Goal: Task Accomplishment & Management: Manage account settings

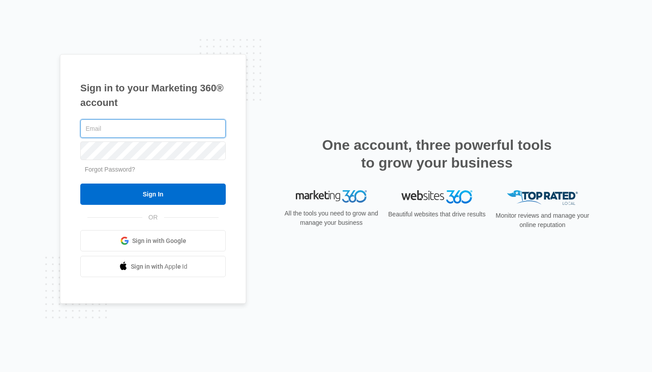
type input "michala@surrogacymentor.com"
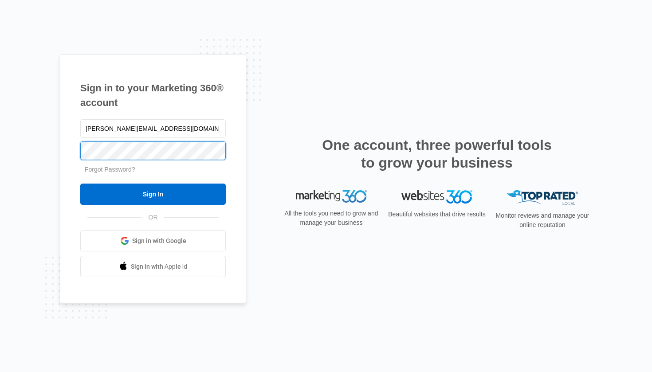
click at [153, 194] on input "Sign In" at bounding box center [153, 194] width 146 height 21
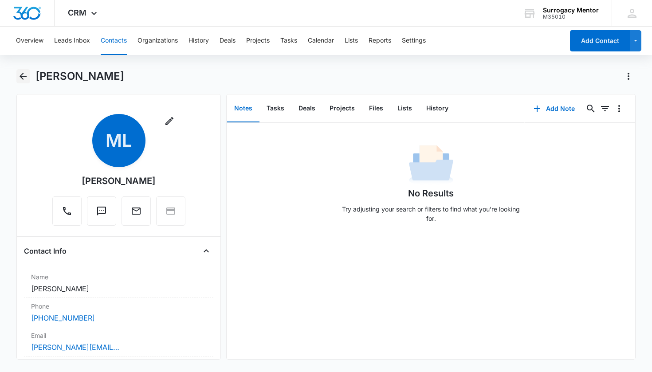
click at [27, 78] on icon "Back" at bounding box center [23, 76] width 11 height 11
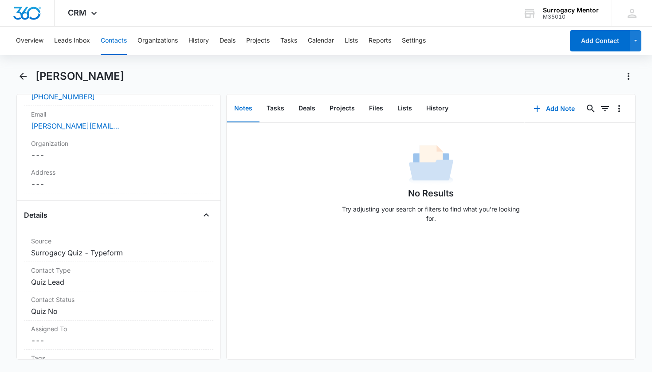
scroll to position [275, 0]
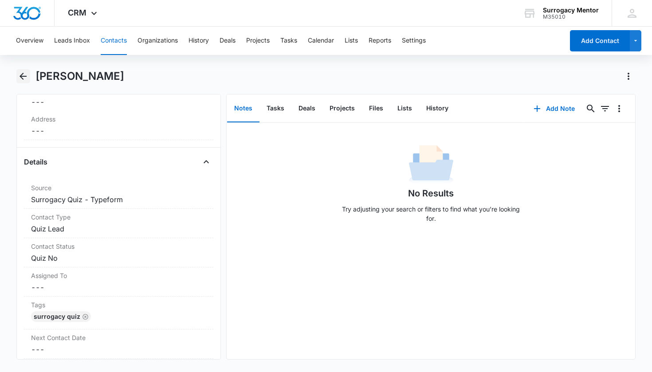
click at [23, 76] on icon "Back" at bounding box center [23, 76] width 7 height 7
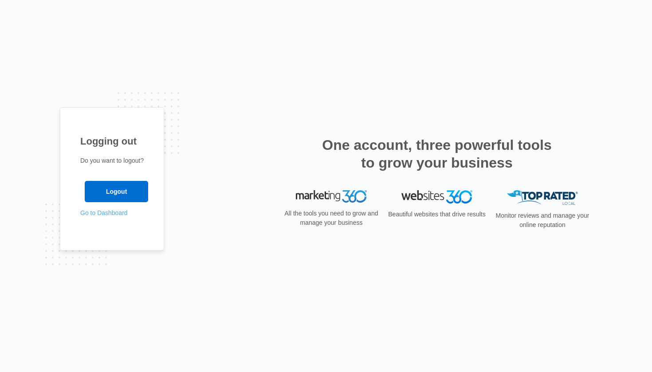
click at [115, 213] on link "Go to Dashboard" at bounding box center [103, 212] width 47 height 7
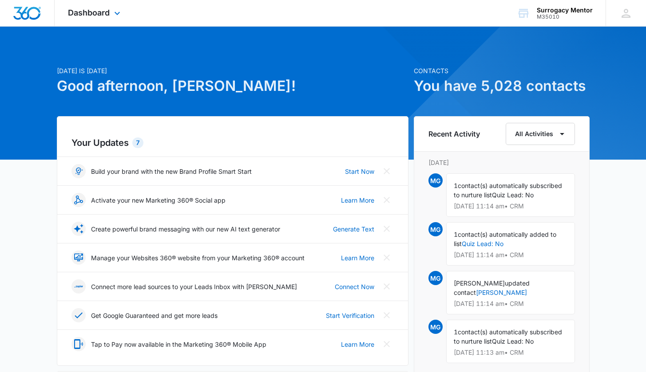
click at [97, 21] on div "Dashboard Apps Reputation Websites Forms CRM Email Social Content Ads Intellige…" at bounding box center [95, 13] width 81 height 26
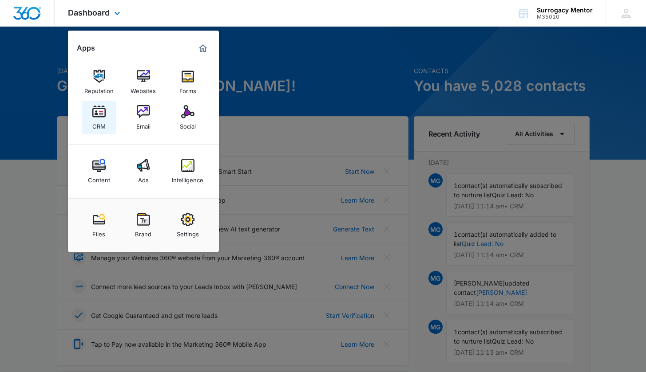
click at [99, 127] on div "CRM" at bounding box center [98, 125] width 13 height 12
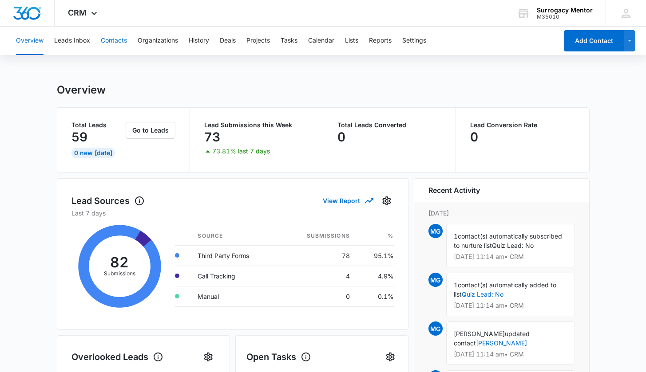
click at [103, 44] on button "Contacts" at bounding box center [114, 41] width 26 height 28
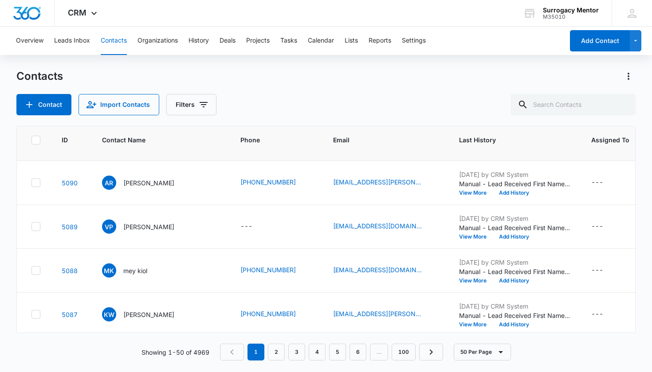
scroll to position [613, 0]
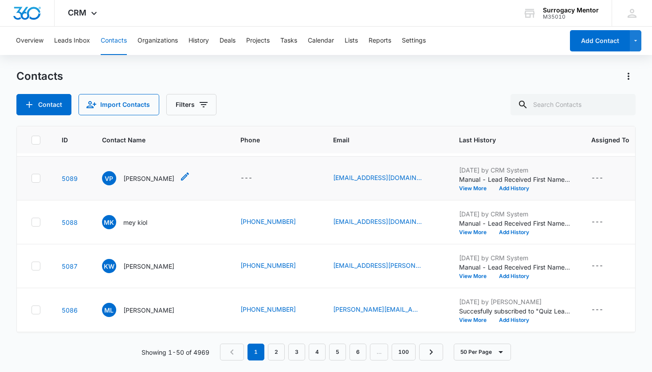
click at [159, 175] on p "[PERSON_NAME]" at bounding box center [148, 178] width 51 height 9
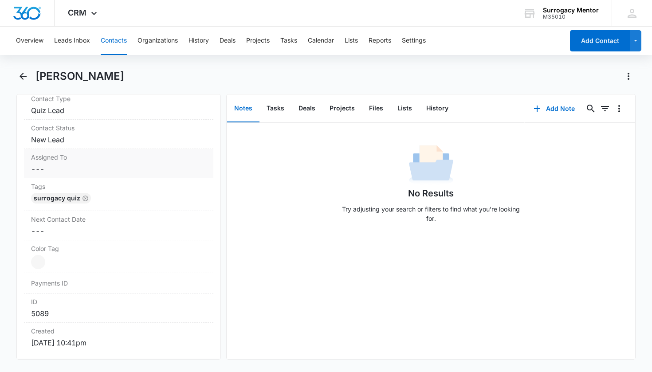
scroll to position [378, 0]
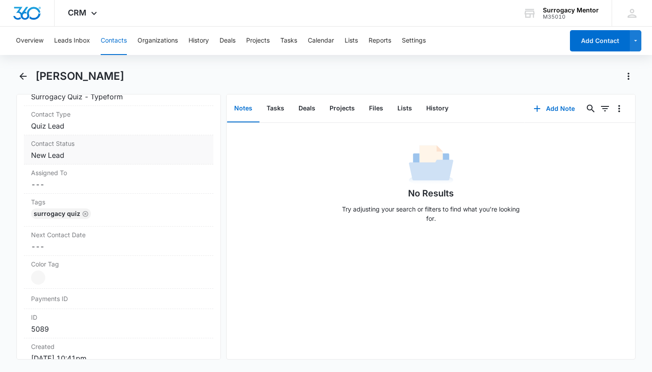
click at [50, 154] on dd "Cancel Save Changes New Lead" at bounding box center [119, 155] width 176 height 11
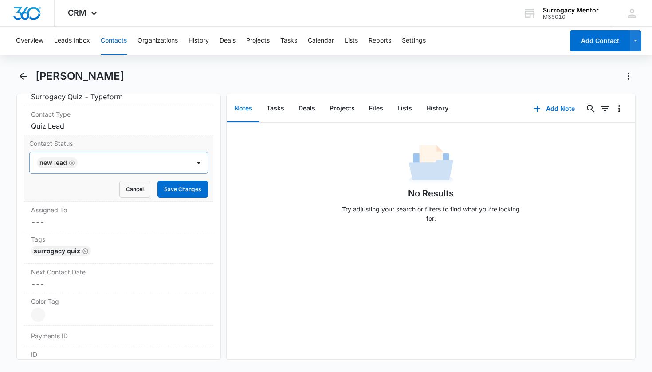
click at [71, 162] on icon "Remove New Lead" at bounding box center [71, 162] width 5 height 5
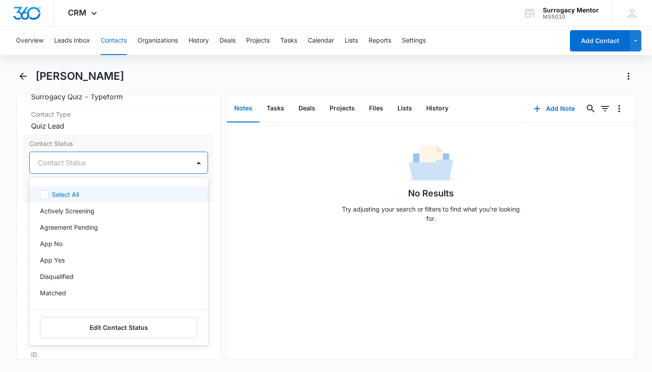
click at [74, 166] on div "Contact Status" at bounding box center [108, 163] width 141 height 11
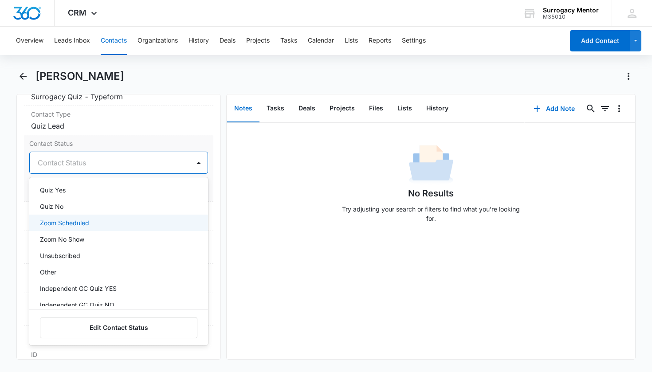
scroll to position [206, 0]
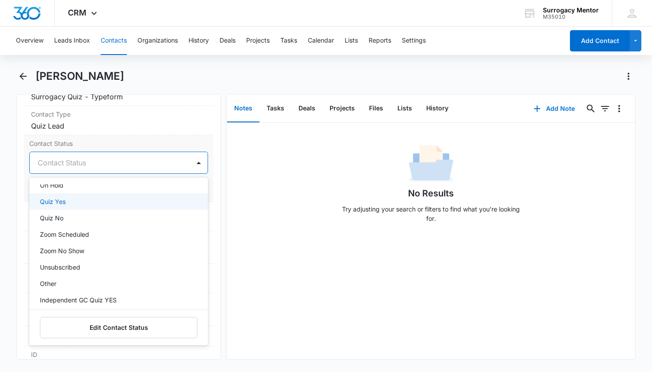
click at [77, 200] on div "Quiz Yes" at bounding box center [118, 201] width 156 height 9
click at [205, 191] on div "Contact Status option Quiz Yes, selected. Quiz Yes selected, 14 of 25. 25 resul…" at bounding box center [119, 168] width 190 height 67
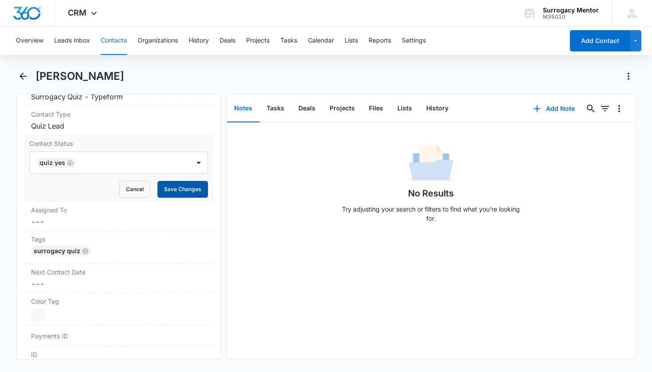
click at [174, 189] on button "Save Changes" at bounding box center [183, 189] width 51 height 17
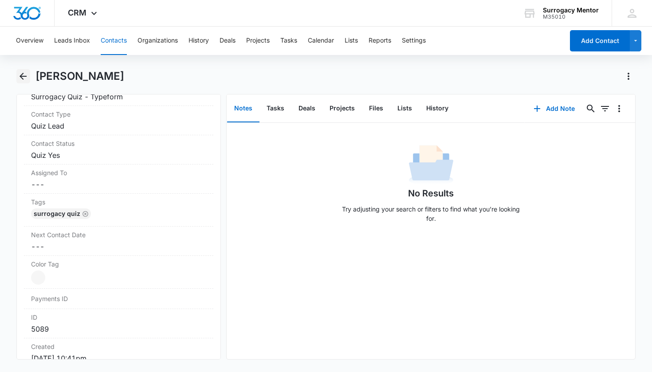
click at [23, 78] on icon "Back" at bounding box center [23, 76] width 11 height 11
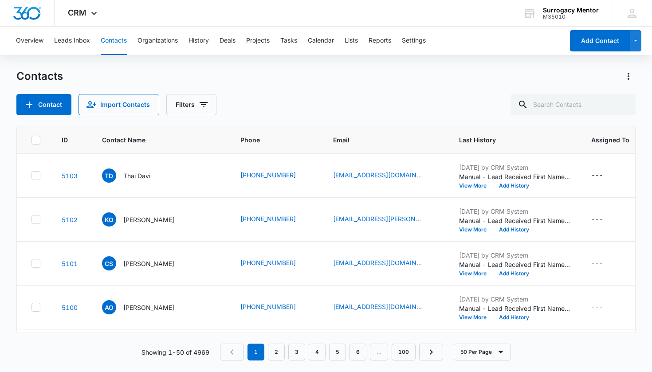
scroll to position [613, 0]
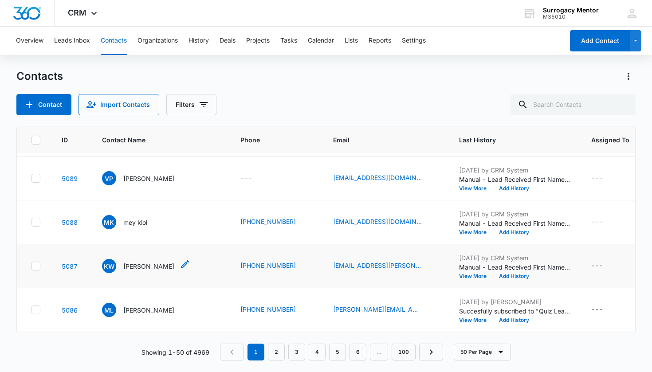
click at [156, 265] on p "[PERSON_NAME]" at bounding box center [148, 266] width 51 height 9
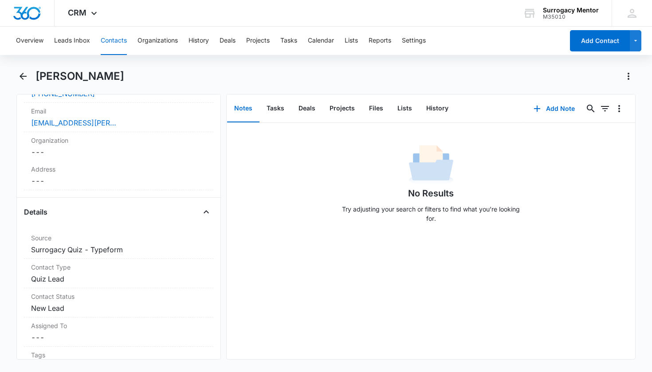
scroll to position [313, 0]
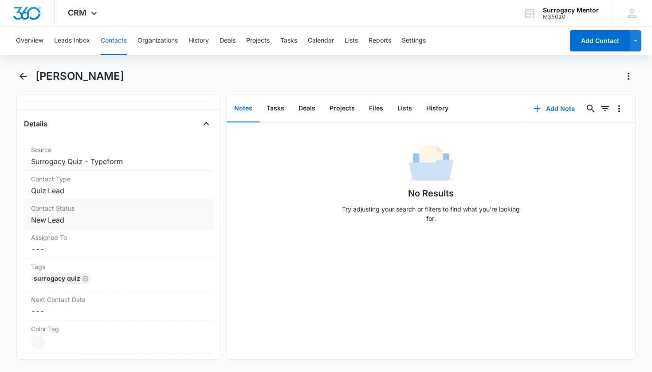
click at [42, 221] on dd "Cancel Save Changes New Lead" at bounding box center [119, 220] width 176 height 11
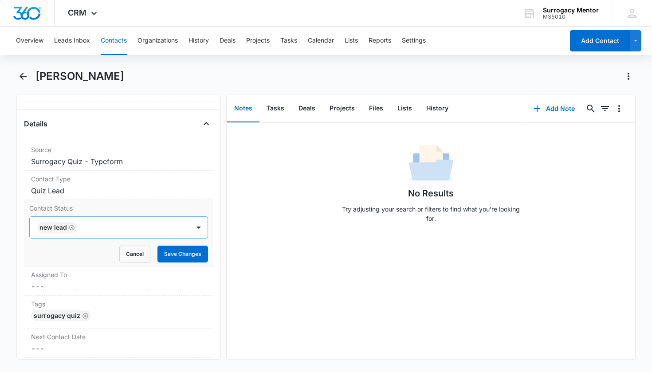
click at [70, 228] on icon "Remove New Lead" at bounding box center [72, 228] width 6 height 7
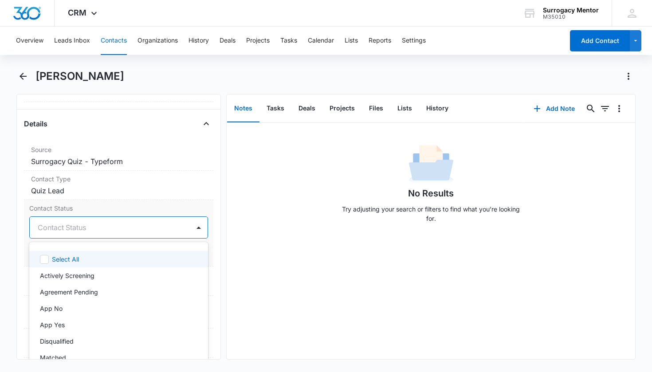
click at [75, 230] on div "Contact Status" at bounding box center [108, 227] width 141 height 11
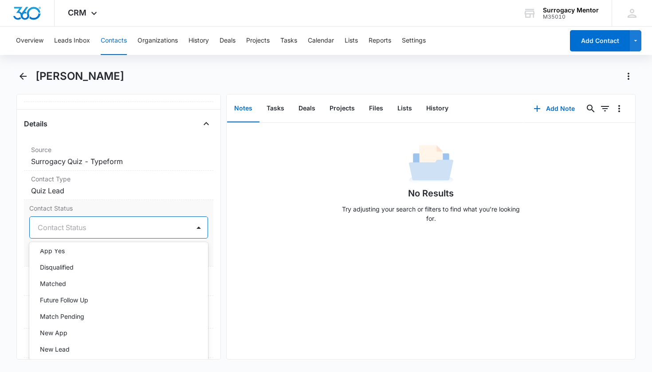
scroll to position [142, 0]
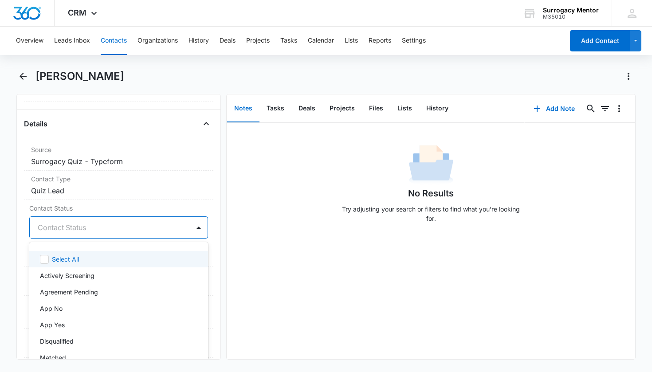
click at [69, 233] on div at bounding box center [108, 227] width 141 height 12
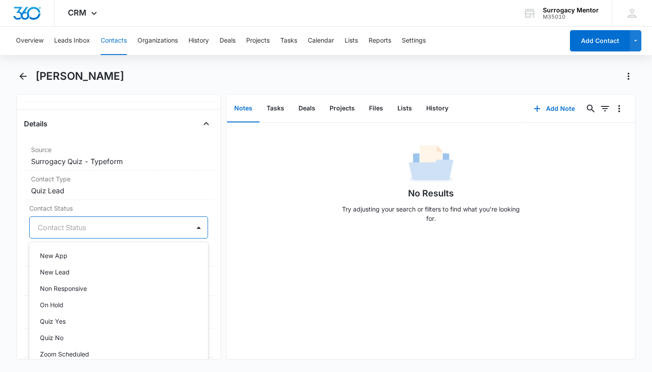
scroll to position [198, 0]
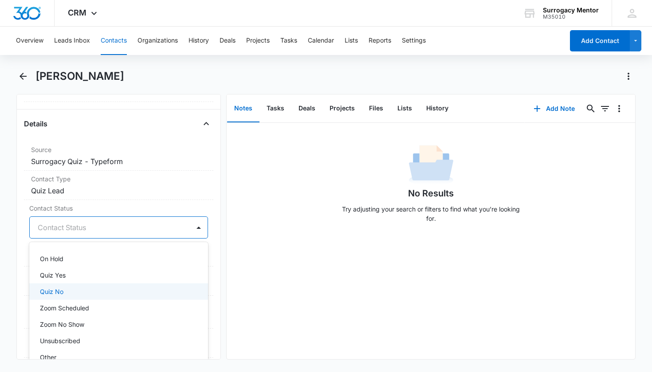
click at [73, 293] on div "Quiz No" at bounding box center [118, 291] width 156 height 9
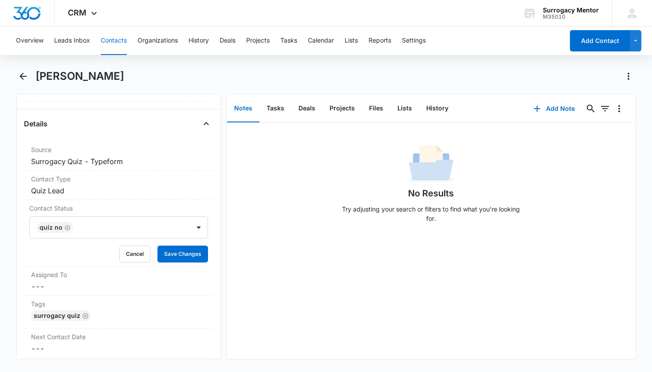
click at [204, 253] on div "Contact Status Quiz No Cancel Save Changes" at bounding box center [119, 233] width 190 height 67
click at [188, 254] on button "Save Changes" at bounding box center [183, 254] width 51 height 17
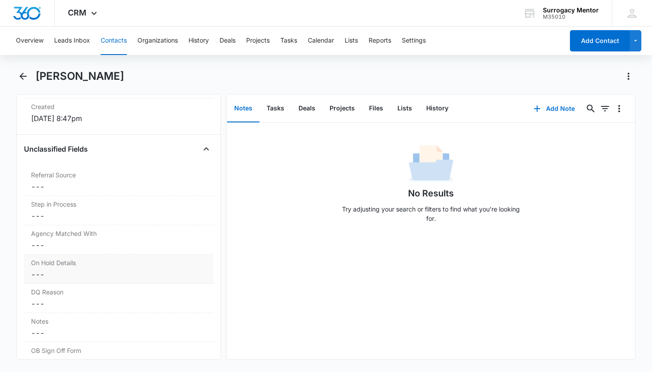
scroll to position [645, 0]
click at [73, 269] on div "DQ Reason Cancel Save Changes ---" at bounding box center [119, 271] width 190 height 29
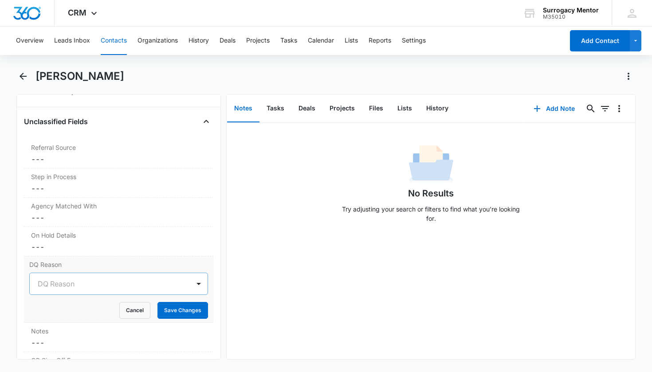
click at [82, 284] on div at bounding box center [108, 284] width 141 height 12
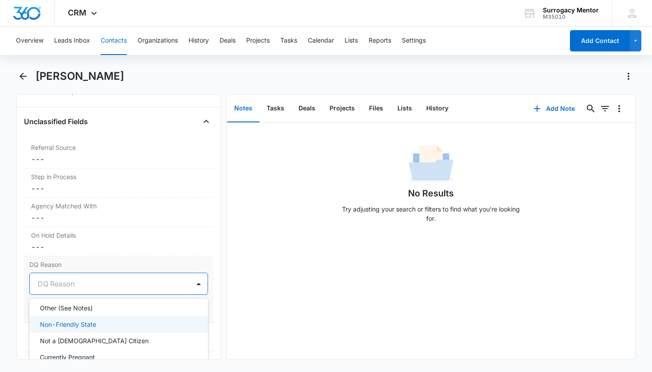
scroll to position [59, 0]
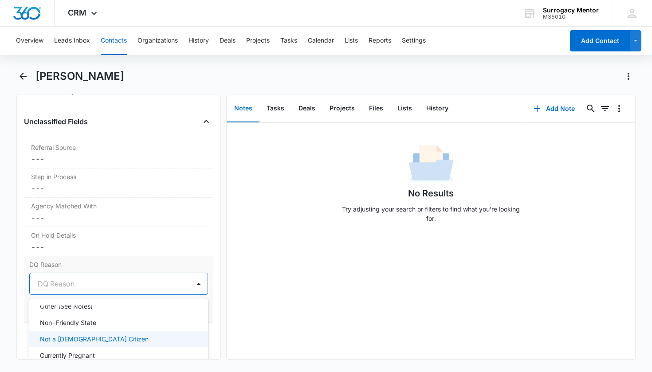
click at [98, 338] on div "Not a [DEMOGRAPHIC_DATA] Citizen" at bounding box center [118, 339] width 156 height 9
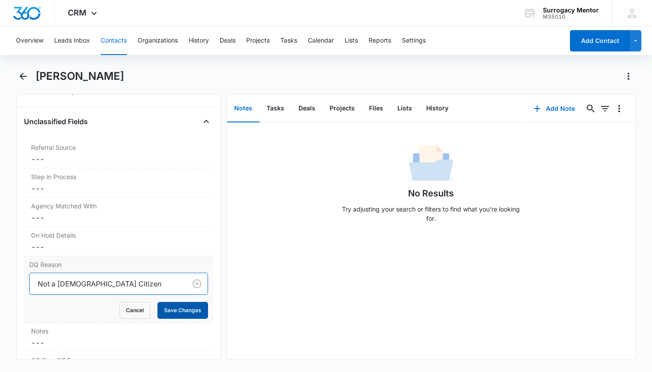
click at [191, 309] on button "Save Changes" at bounding box center [183, 310] width 51 height 17
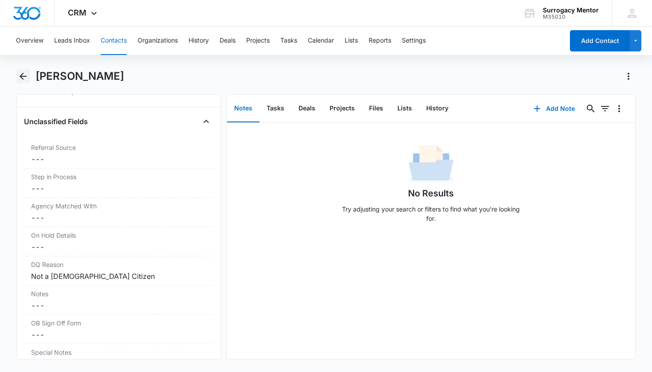
click at [28, 75] on icon "Back" at bounding box center [23, 76] width 11 height 11
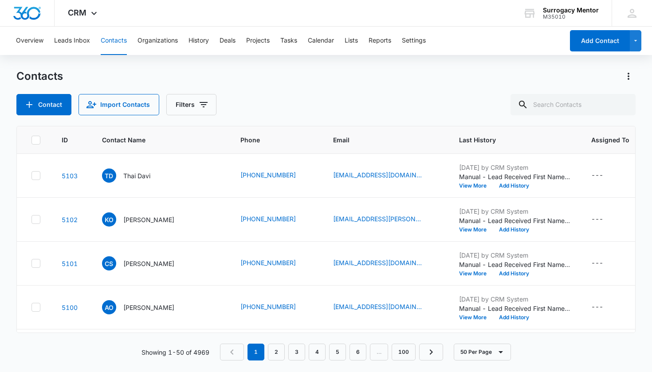
scroll to position [613, 0]
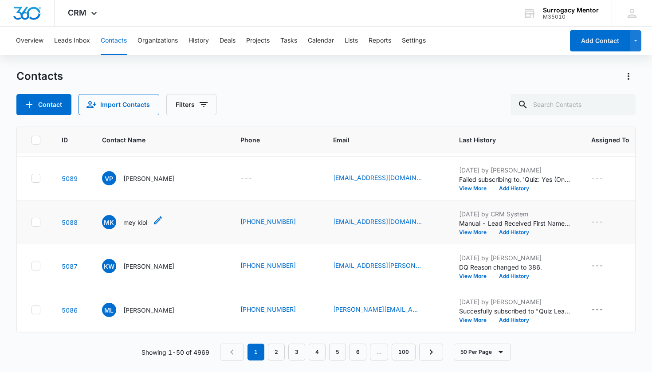
click at [138, 225] on p "mey kiol" at bounding box center [135, 222] width 24 height 9
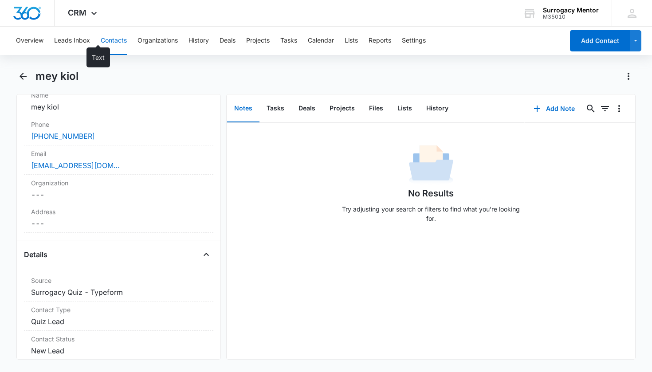
scroll to position [249, 0]
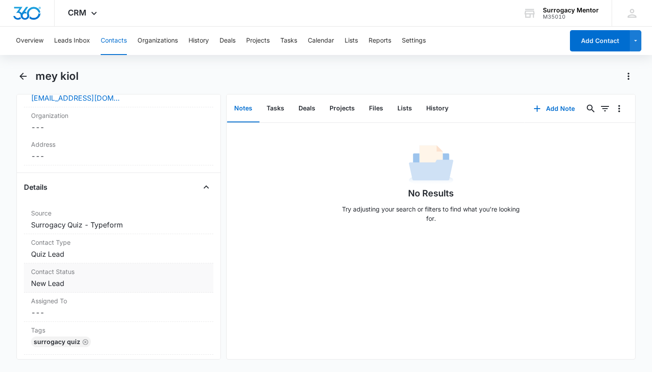
click at [51, 278] on dd "Cancel Save Changes New Lead" at bounding box center [119, 283] width 176 height 11
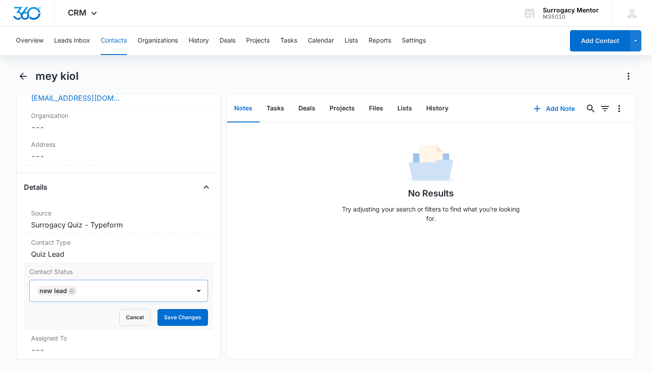
click at [59, 291] on div "New Lead" at bounding box center [54, 291] width 28 height 6
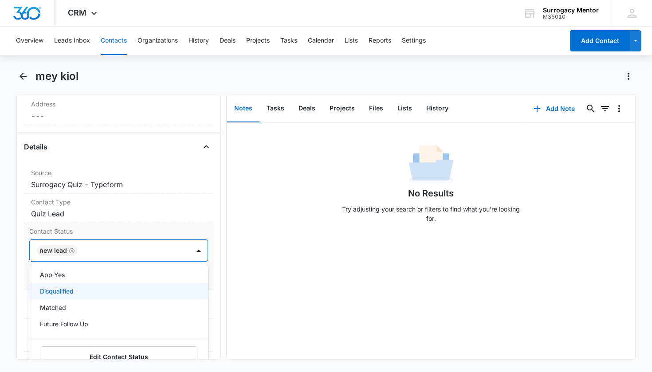
scroll to position [76, 0]
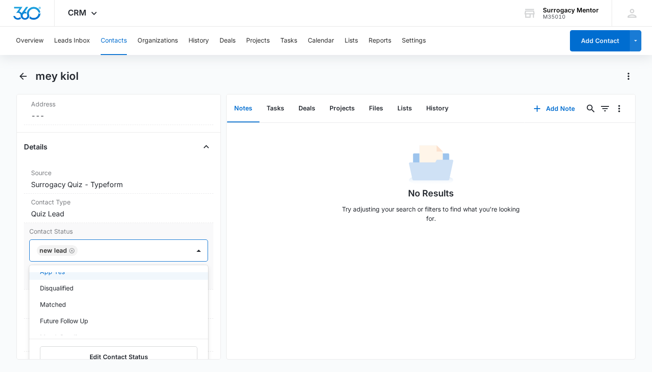
drag, startPoint x: 71, startPoint y: 251, endPoint x: 90, endPoint y: 297, distance: 50.4
click at [71, 251] on icon "Remove New Lead" at bounding box center [72, 251] width 6 height 7
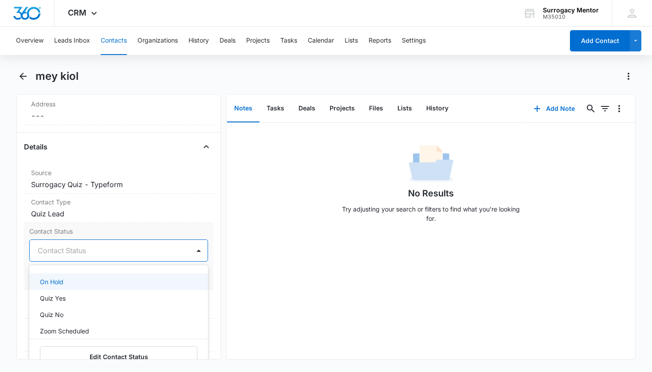
scroll to position [208, 0]
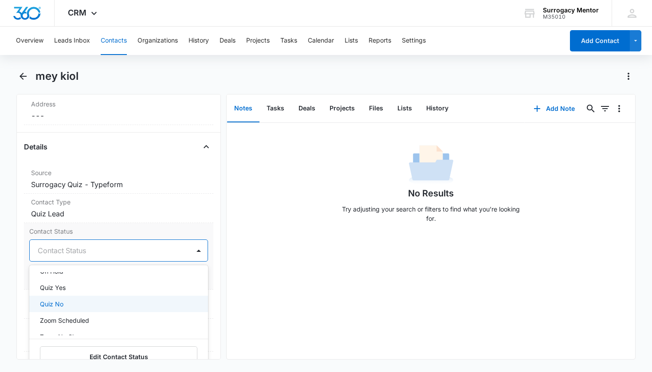
click at [90, 302] on div "Quiz No" at bounding box center [118, 304] width 156 height 9
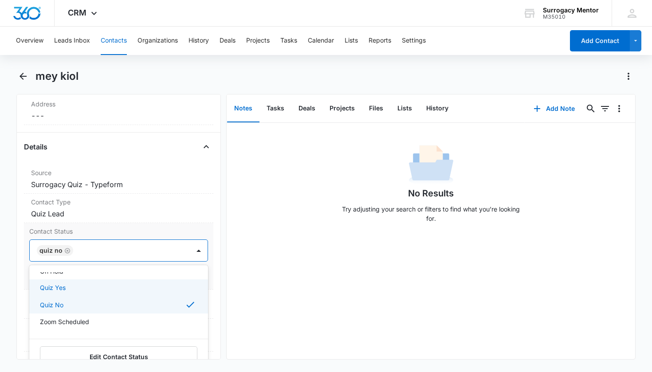
click at [206, 284] on div "Contact Status option Quiz No, selected. Quiz Yes, 14 of 25. 25 results availab…" at bounding box center [119, 256] width 190 height 67
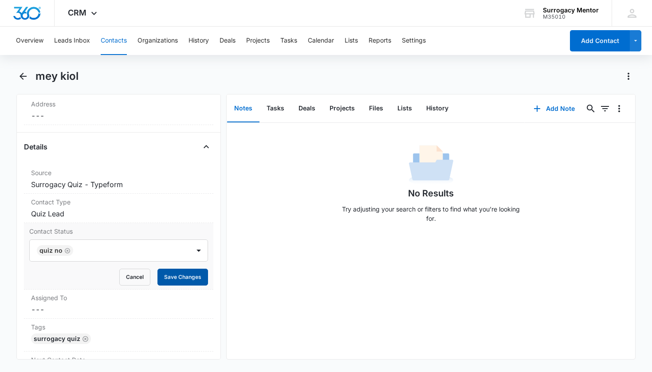
click at [190, 280] on button "Save Changes" at bounding box center [183, 277] width 51 height 17
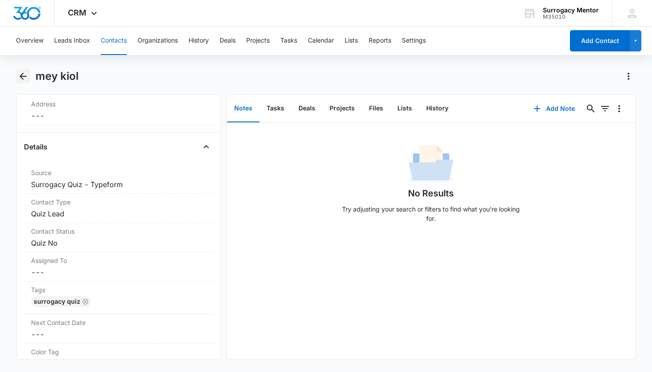
click at [24, 75] on icon "Back" at bounding box center [23, 76] width 11 height 11
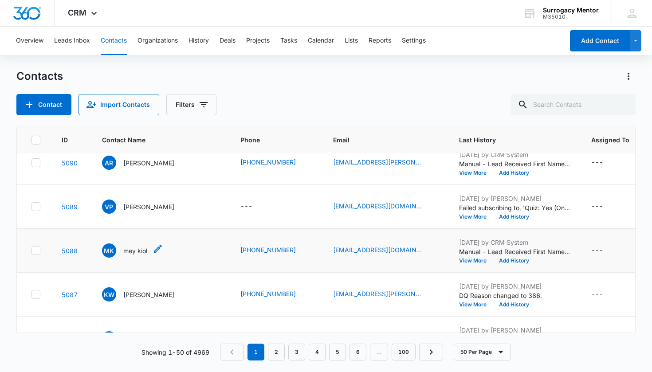
scroll to position [582, 0]
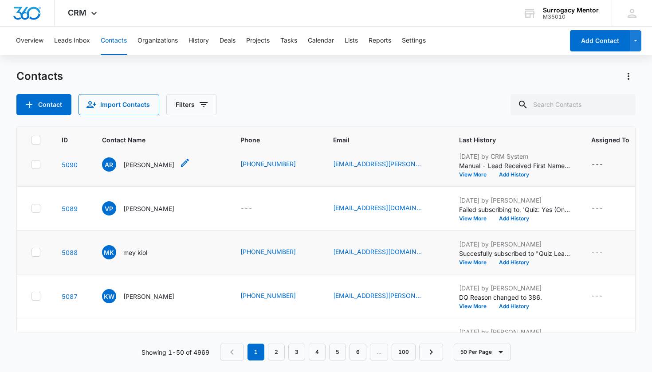
click at [156, 161] on p "[PERSON_NAME]" at bounding box center [148, 164] width 51 height 9
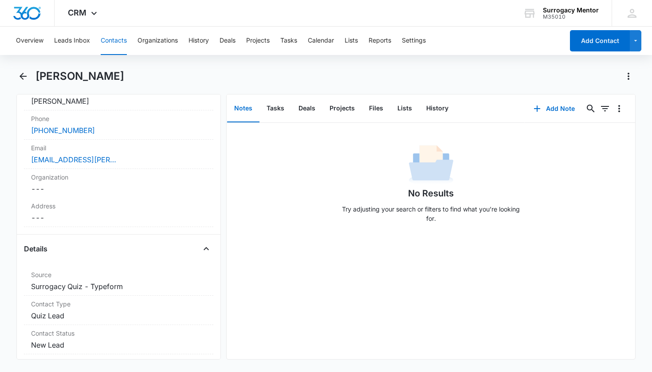
scroll to position [271, 0]
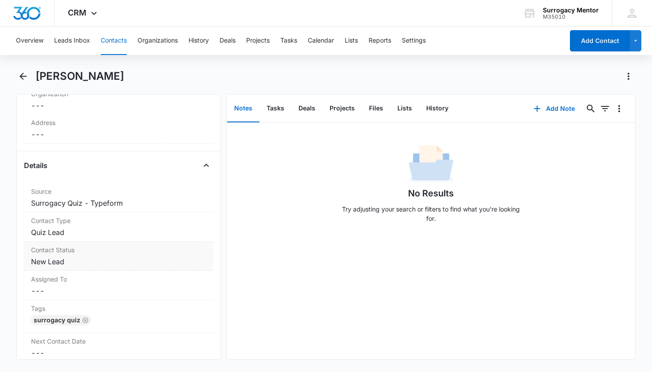
click at [62, 261] on dd "Cancel Save Changes New Lead" at bounding box center [119, 262] width 176 height 11
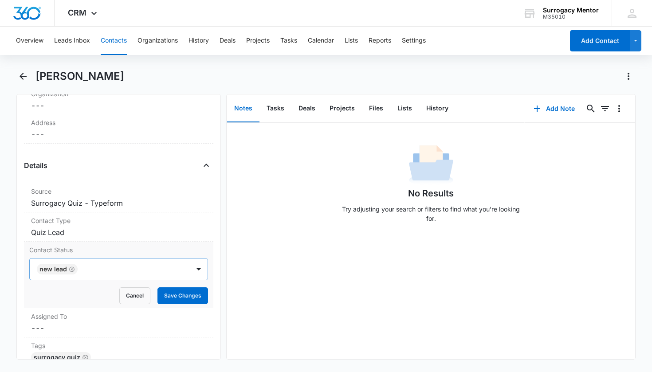
click at [72, 269] on icon "Remove New Lead" at bounding box center [72, 269] width 6 height 7
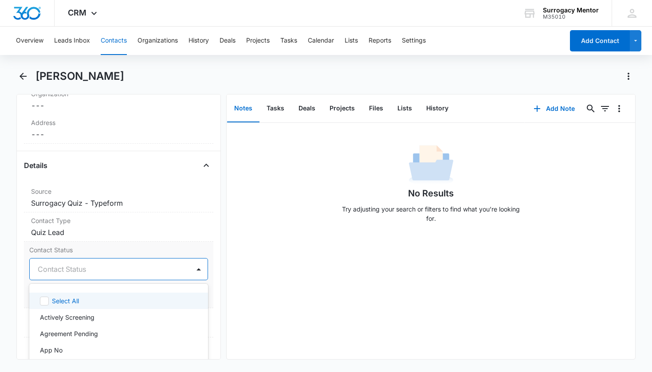
click at [72, 270] on div "Contact Status" at bounding box center [108, 269] width 141 height 11
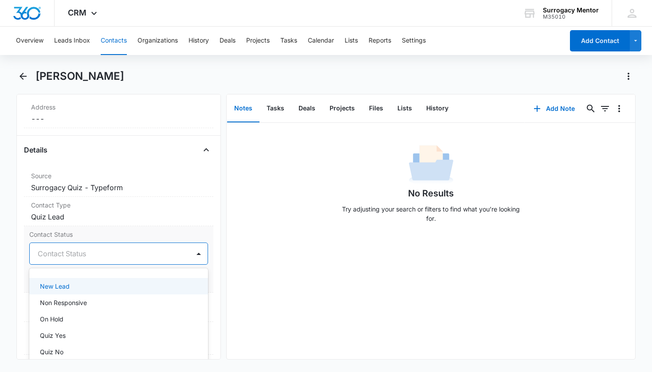
scroll to position [176, 0]
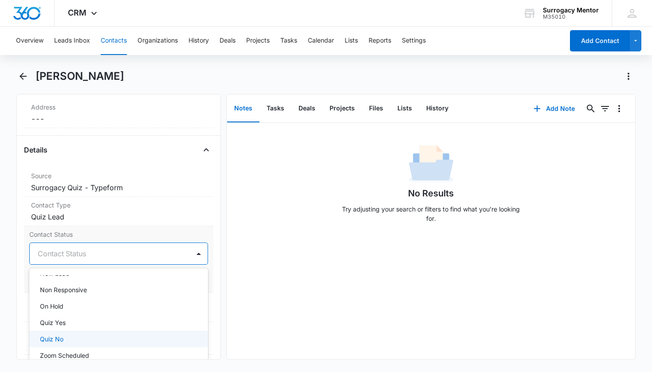
click at [75, 341] on div "Quiz No" at bounding box center [118, 339] width 156 height 9
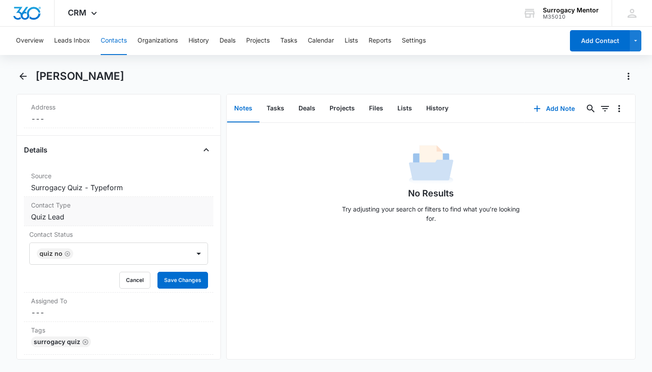
click at [180, 226] on div "Contact Type Cancel Save Changes Quiz Lead" at bounding box center [119, 211] width 190 height 29
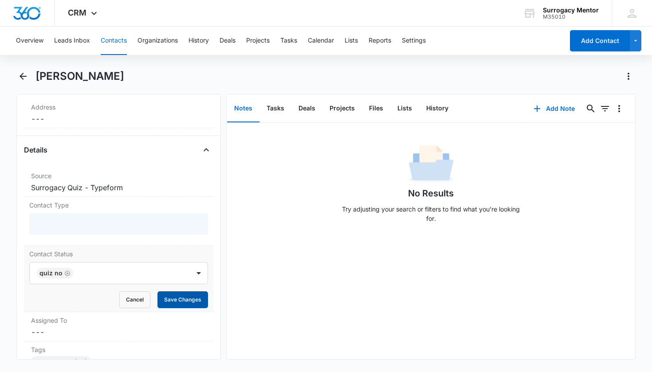
click at [190, 300] on button "Save Changes" at bounding box center [183, 300] width 51 height 17
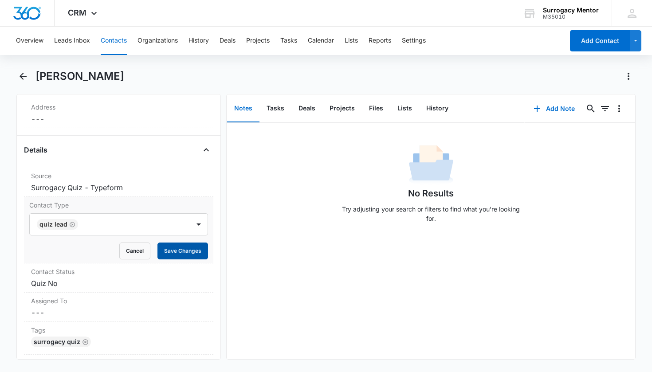
click at [189, 253] on button "Save Changes" at bounding box center [183, 251] width 51 height 17
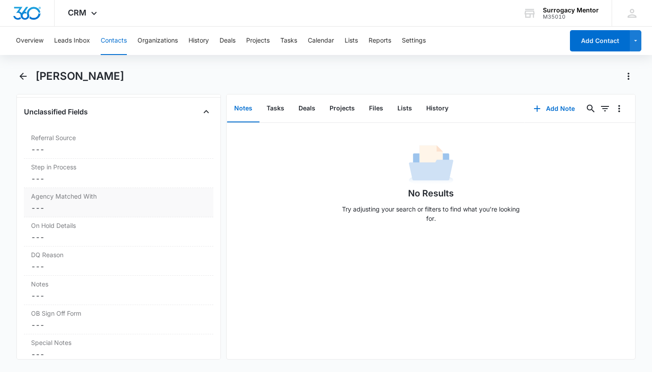
scroll to position [694, 0]
click at [84, 274] on div "Notes Cancel Save Changes ---" at bounding box center [119, 288] width 190 height 29
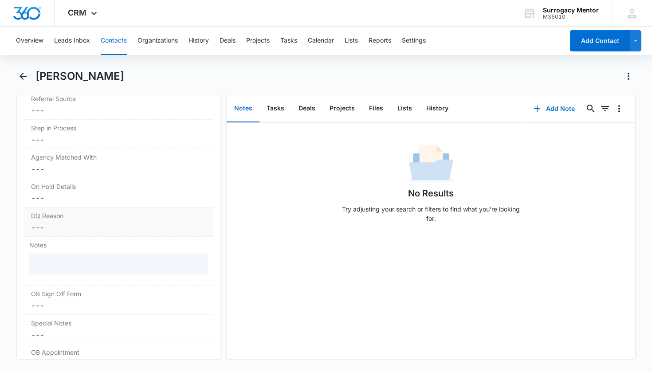
click at [76, 220] on label "DQ Reason" at bounding box center [119, 215] width 176 height 9
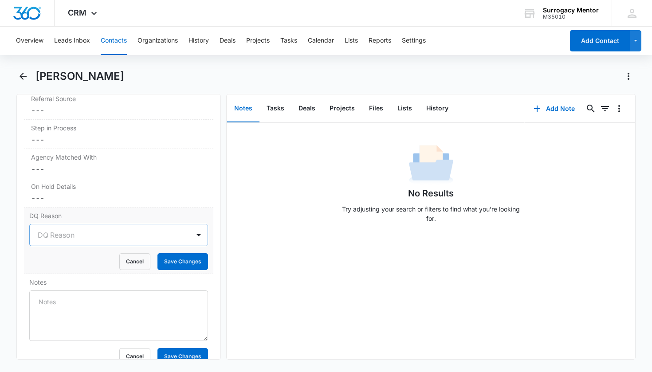
drag, startPoint x: 76, startPoint y: 220, endPoint x: 76, endPoint y: 225, distance: 4.9
click at [76, 220] on label "DQ Reason" at bounding box center [118, 215] width 179 height 9
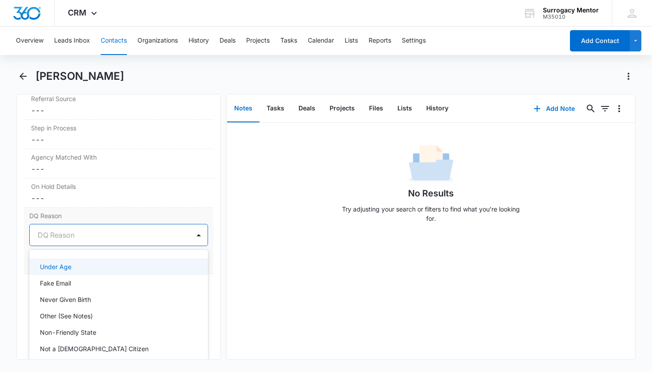
click at [75, 230] on div at bounding box center [108, 235] width 141 height 12
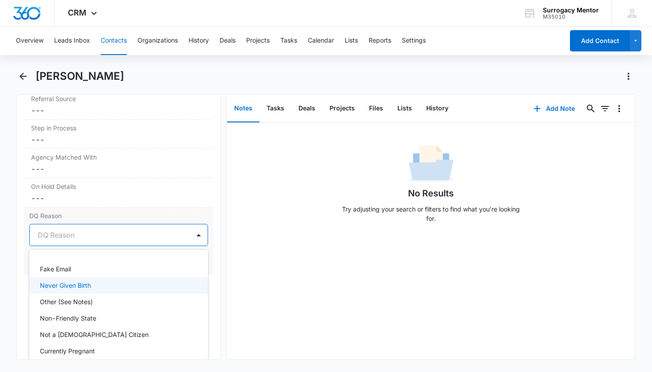
scroll to position [36, 0]
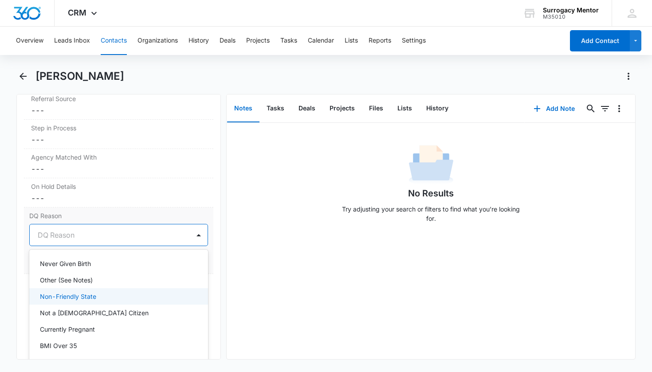
click at [90, 296] on p "Non-Friendly State" at bounding box center [68, 296] width 56 height 9
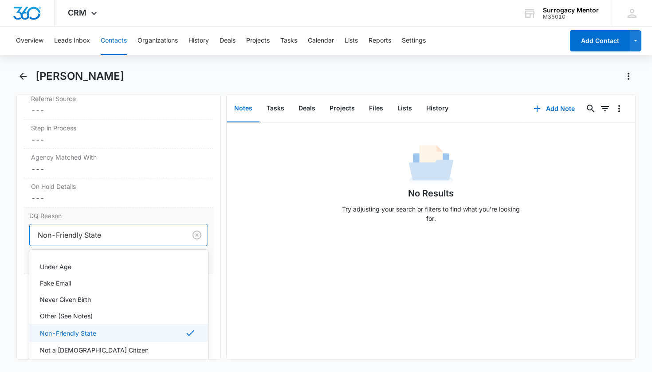
click at [111, 234] on div at bounding box center [107, 235] width 138 height 12
click at [83, 344] on div "Not a [DEMOGRAPHIC_DATA] Citizen" at bounding box center [118, 350] width 179 height 16
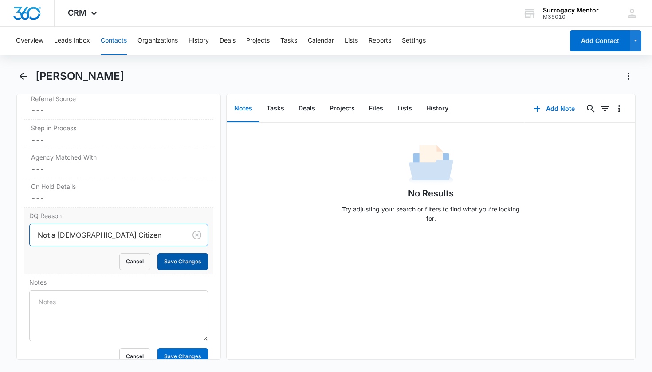
click at [164, 265] on button "Save Changes" at bounding box center [183, 261] width 51 height 17
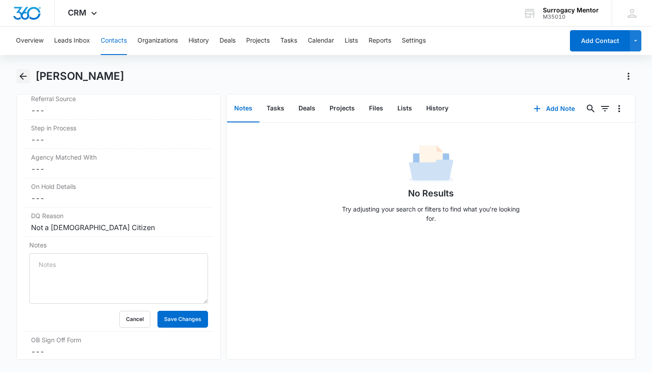
click at [24, 77] on icon "Back" at bounding box center [23, 76] width 11 height 11
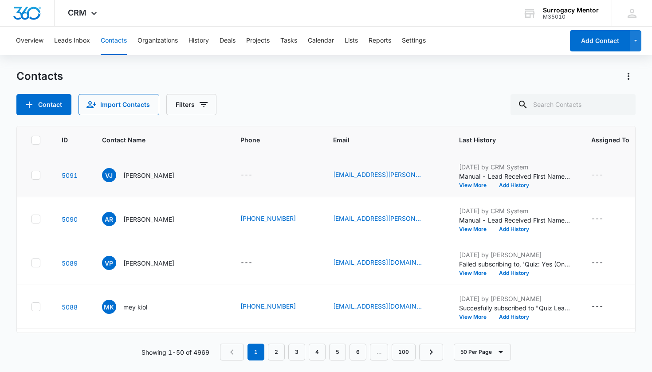
scroll to position [523, 0]
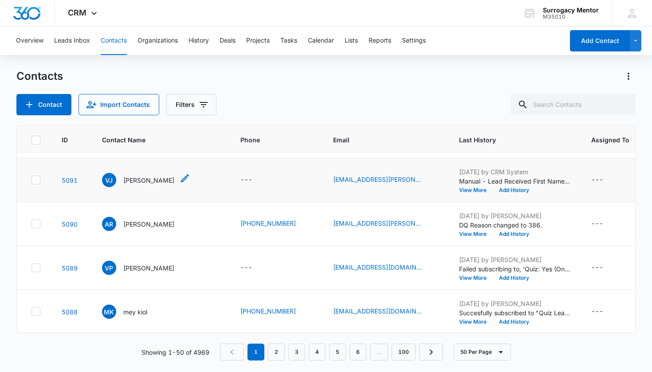
click at [137, 180] on p "[PERSON_NAME]" at bounding box center [148, 180] width 51 height 9
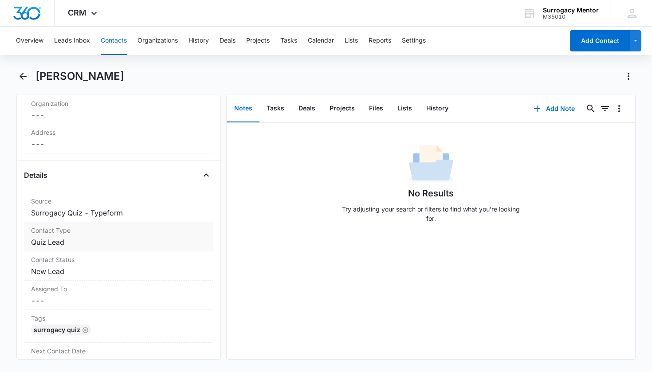
scroll to position [276, 0]
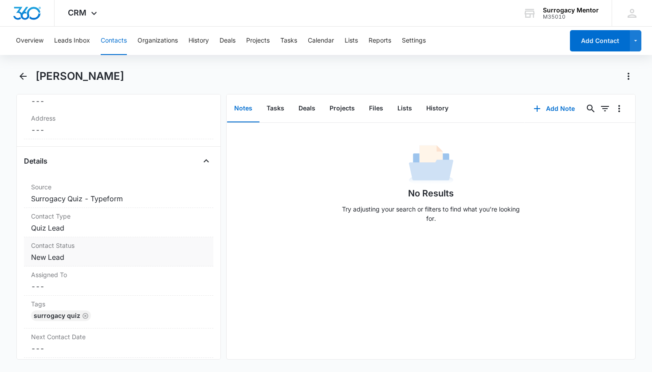
click at [59, 257] on dd "Cancel Save Changes New Lead" at bounding box center [119, 257] width 176 height 11
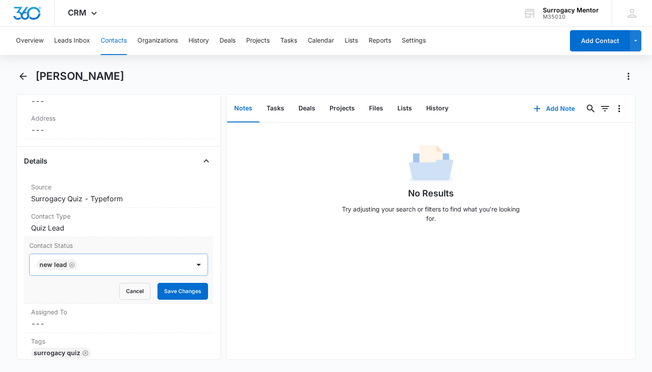
click at [69, 265] on icon "Remove New Lead" at bounding box center [71, 264] width 5 height 5
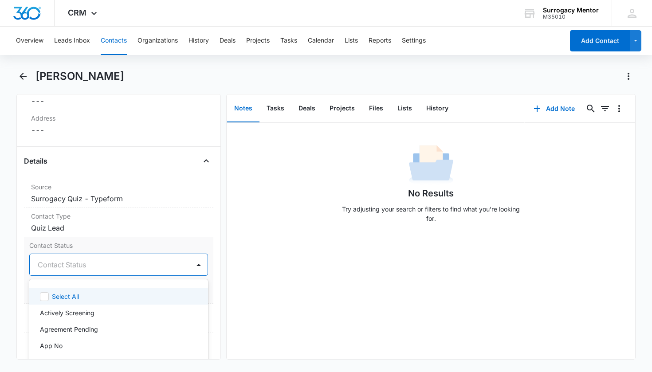
click at [69, 266] on div "Contact Status" at bounding box center [108, 265] width 141 height 11
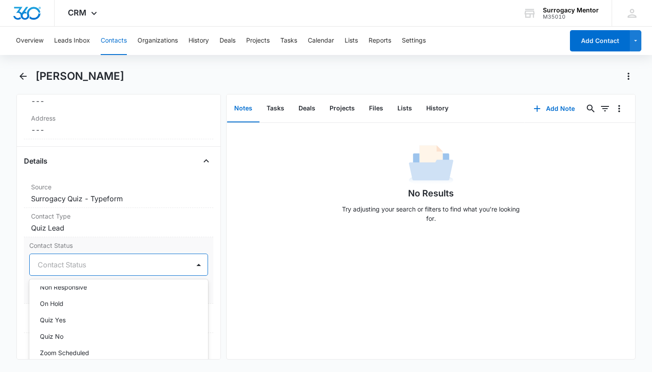
scroll to position [209, 0]
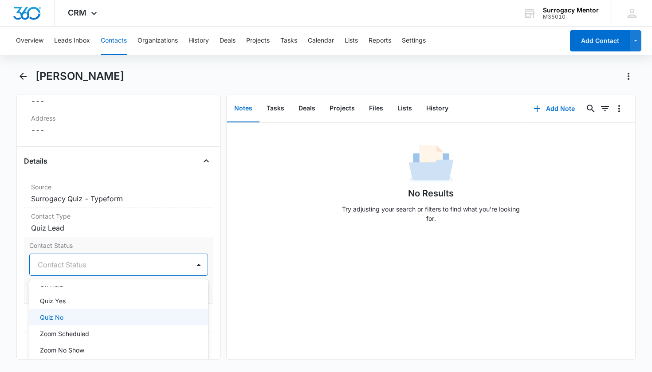
click at [73, 315] on div "Quiz No" at bounding box center [118, 317] width 156 height 9
click at [202, 282] on div "Contact Status option Quiz No, selected. On Hold, 13 of 25. 25 results availabl…" at bounding box center [119, 270] width 190 height 67
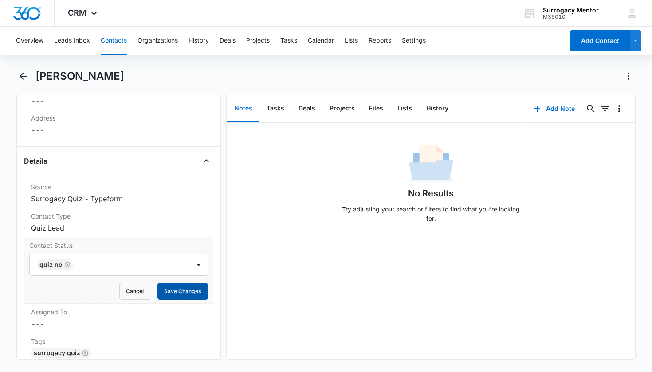
click at [195, 292] on button "Save Changes" at bounding box center [183, 291] width 51 height 17
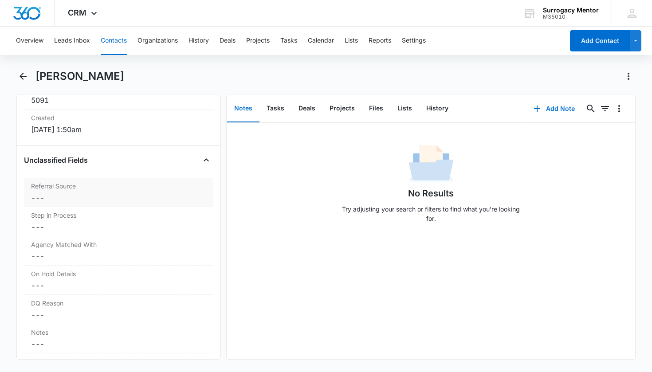
scroll to position [667, 0]
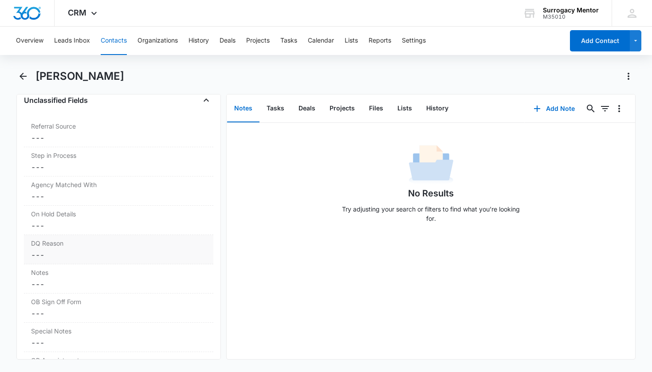
click at [75, 251] on dd "Cancel Save Changes ---" at bounding box center [119, 255] width 176 height 11
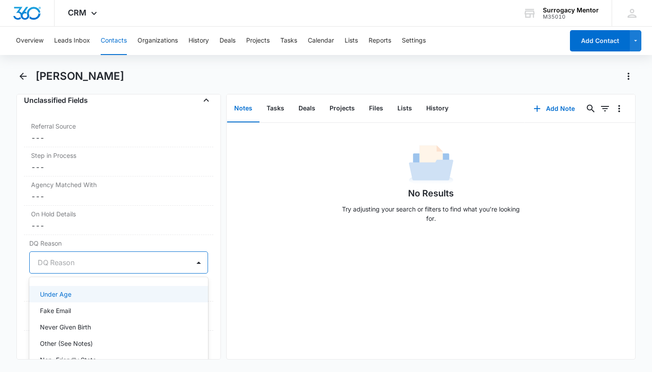
click at [57, 265] on div "DQ Reason" at bounding box center [108, 262] width 141 height 11
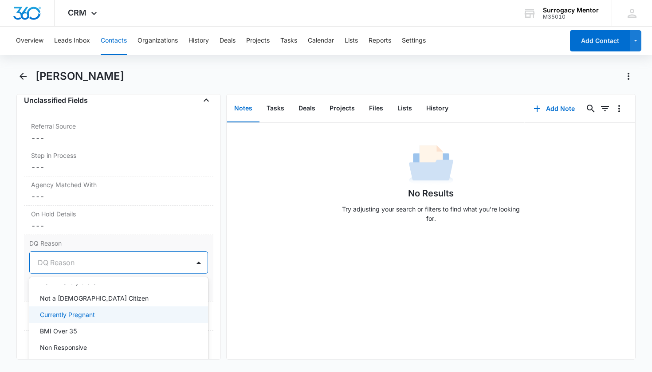
scroll to position [64, 0]
click at [147, 309] on div "Not a [DEMOGRAPHIC_DATA] Citizen" at bounding box center [118, 312] width 156 height 9
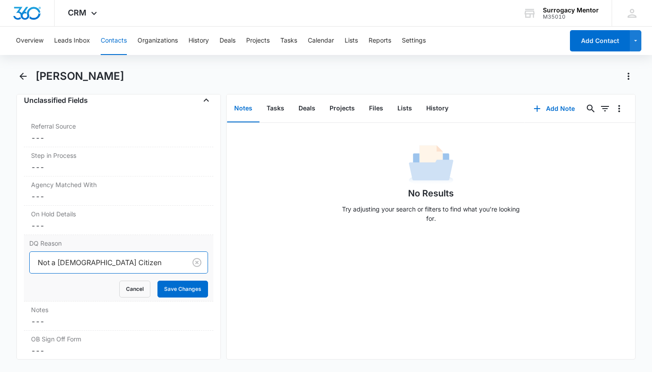
click at [196, 277] on form "option Not a [DEMOGRAPHIC_DATA] Citizen, selected. Not a [DEMOGRAPHIC_DATA] Cit…" at bounding box center [118, 275] width 179 height 46
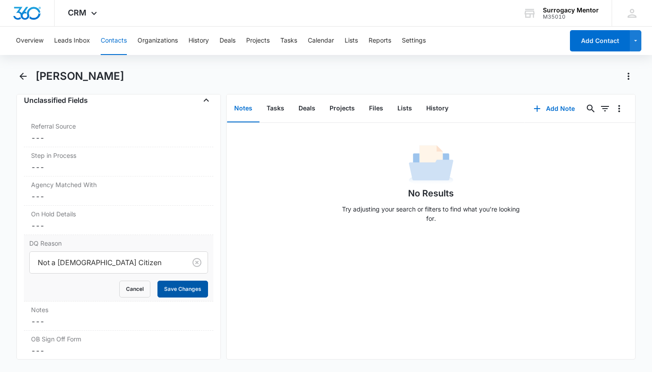
click at [190, 284] on button "Save Changes" at bounding box center [183, 289] width 51 height 17
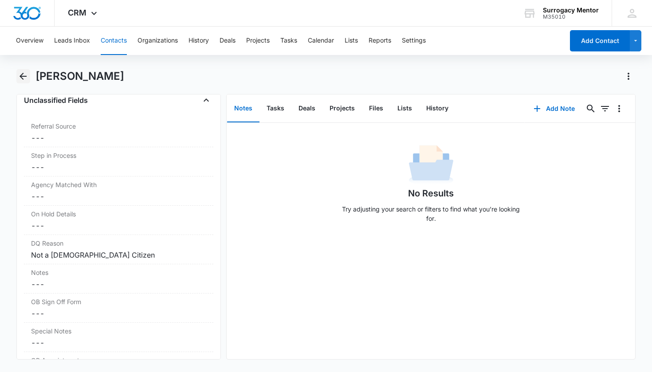
click at [23, 79] on icon "Back" at bounding box center [23, 76] width 7 height 7
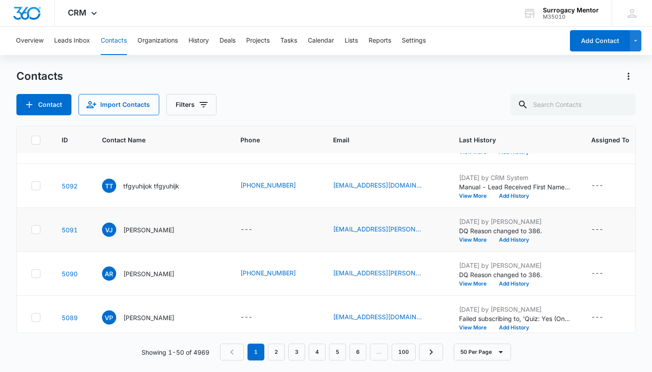
scroll to position [439, 0]
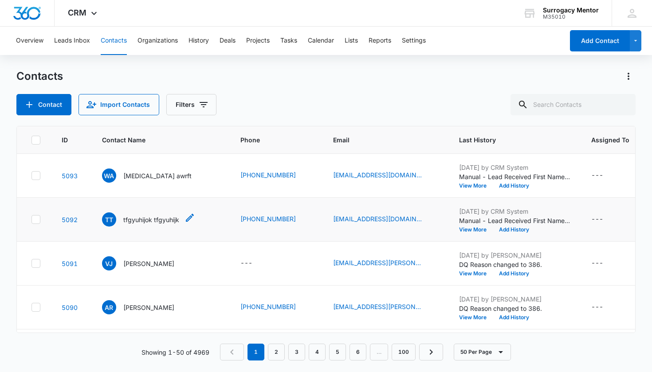
click at [142, 225] on div "tt tfgyuhijok tfgyuhijk" at bounding box center [140, 220] width 77 height 14
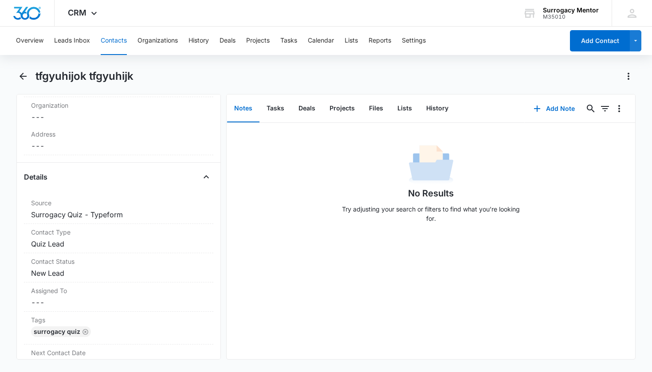
scroll to position [322, 0]
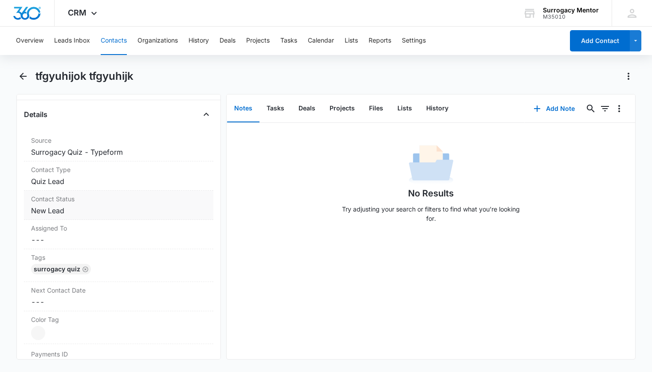
click at [51, 207] on dd "Cancel Save Changes New Lead" at bounding box center [119, 211] width 176 height 11
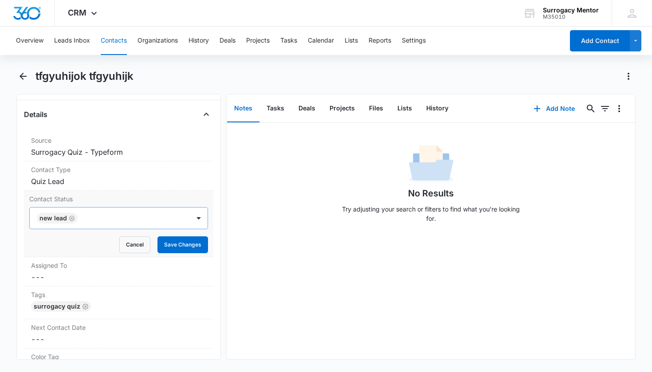
click at [74, 218] on icon "Remove New Lead" at bounding box center [71, 218] width 5 height 5
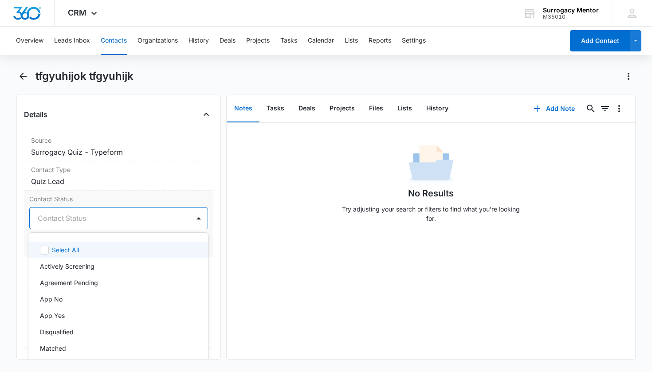
click at [74, 218] on div "Contact Status" at bounding box center [108, 218] width 141 height 11
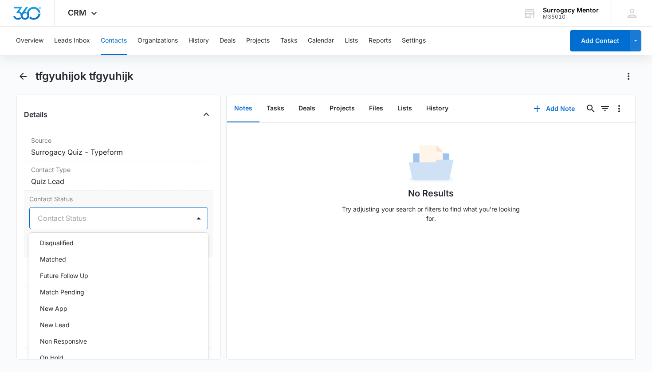
scroll to position [131, 0]
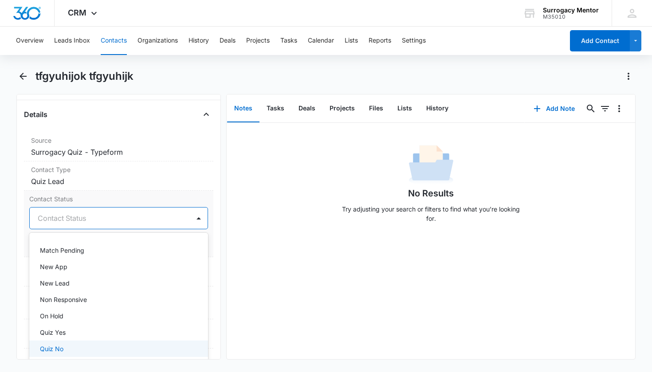
click at [72, 345] on div "Quiz No" at bounding box center [118, 348] width 156 height 9
click at [207, 243] on div "Remove tt tfgyuhijok tfgyuhijk Contact Info Name Cancel Save Changes tfgyuhijok…" at bounding box center [118, 227] width 205 height 266
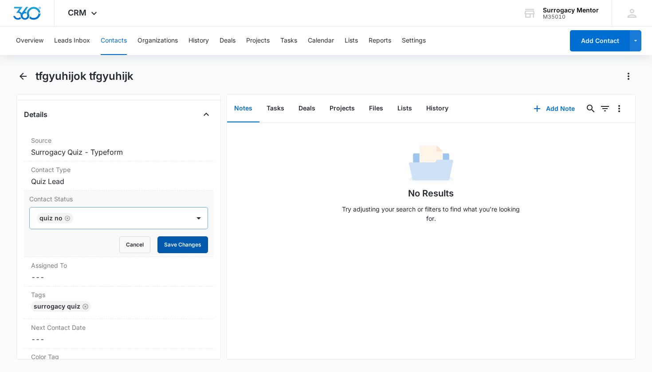
click at [197, 244] on button "Save Changes" at bounding box center [183, 245] width 51 height 17
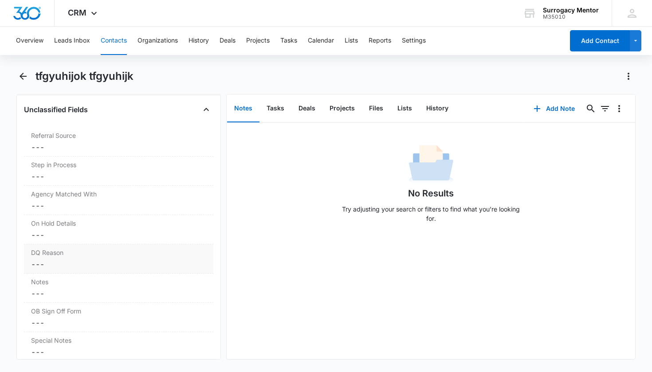
scroll to position [659, 0]
click at [23, 83] on button "Back" at bounding box center [23, 76] width 14 height 14
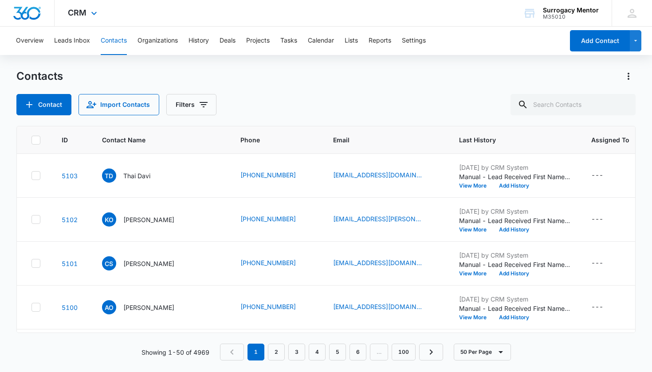
scroll to position [439, 0]
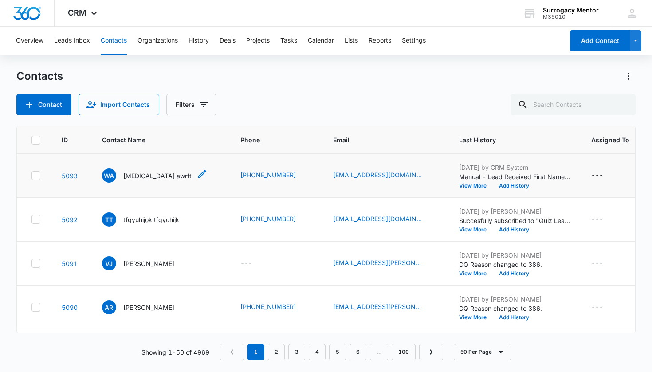
click at [138, 177] on p "[MEDICAL_DATA] awrft" at bounding box center [157, 175] width 68 height 9
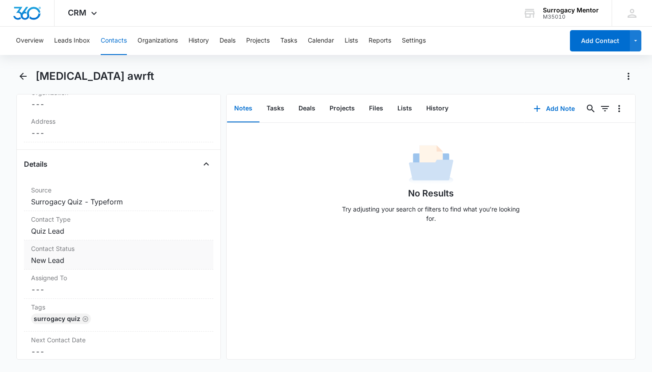
scroll to position [287, 0]
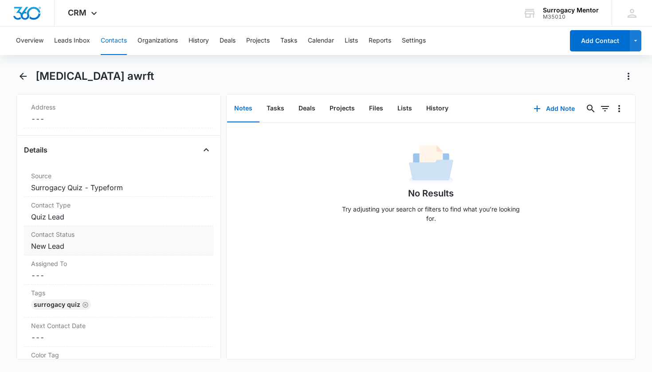
click at [73, 242] on dd "Cancel Save Changes New Lead" at bounding box center [119, 246] width 176 height 11
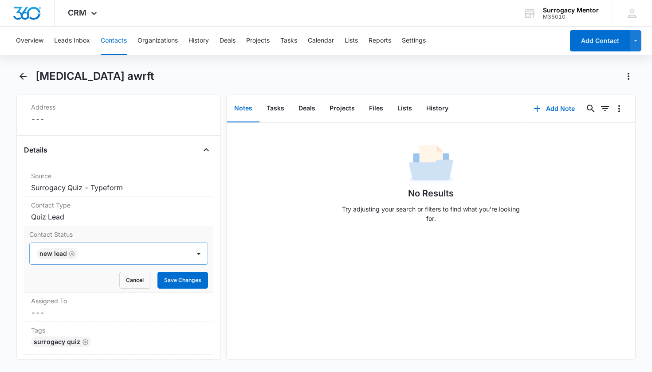
click at [73, 253] on icon "Remove New Lead" at bounding box center [72, 254] width 6 height 7
click at [73, 254] on div "Contact Status" at bounding box center [108, 254] width 141 height 11
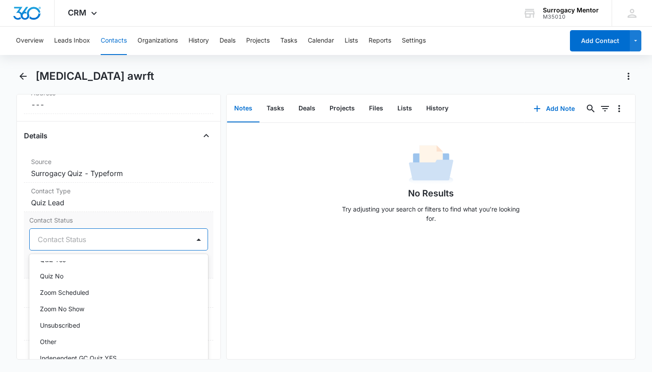
scroll to position [227, 0]
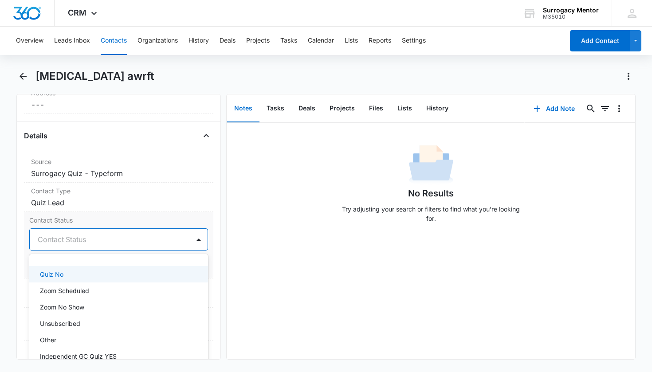
click at [71, 274] on div "Quiz No" at bounding box center [118, 274] width 156 height 9
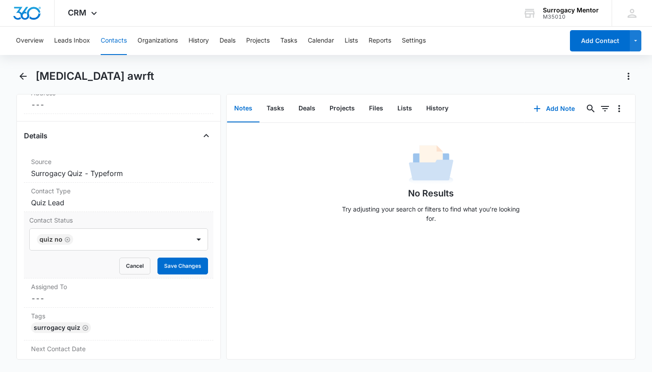
click at [206, 265] on div "Contact Status Quiz No Cancel Save Changes" at bounding box center [119, 245] width 190 height 67
drag, startPoint x: 196, startPoint y: 271, endPoint x: 177, endPoint y: 272, distance: 19.1
click at [196, 272] on button "Save Changes" at bounding box center [183, 266] width 51 height 17
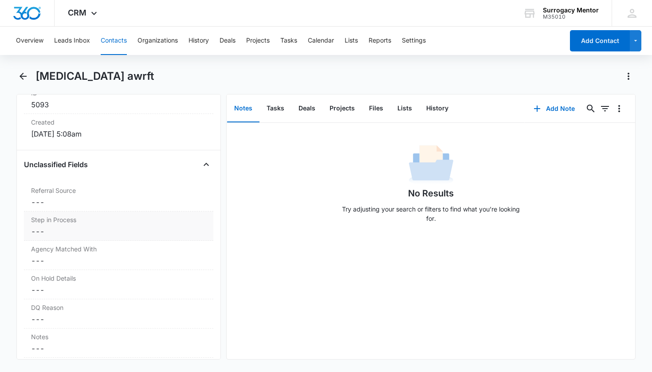
scroll to position [670, 0]
click at [60, 287] on dd "Cancel Save Changes ---" at bounding box center [119, 289] width 176 height 11
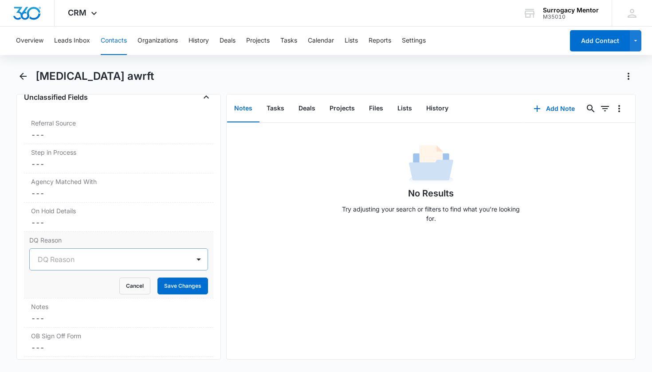
click at [63, 259] on div "DQ Reason" at bounding box center [108, 259] width 141 height 11
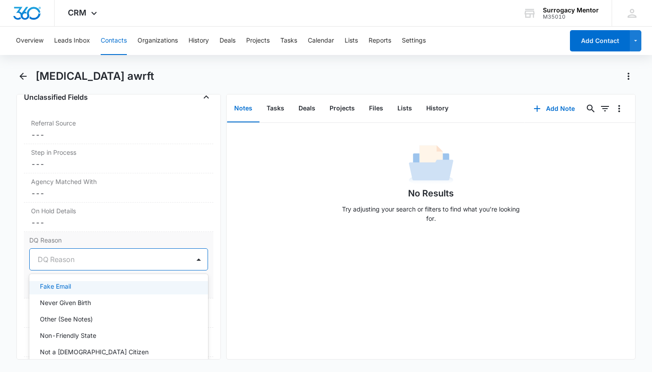
scroll to position [47, 0]
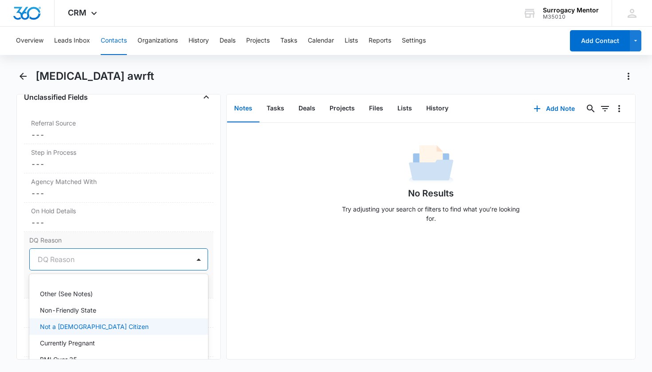
click at [93, 329] on div "Not a [DEMOGRAPHIC_DATA] Citizen" at bounding box center [118, 326] width 156 height 9
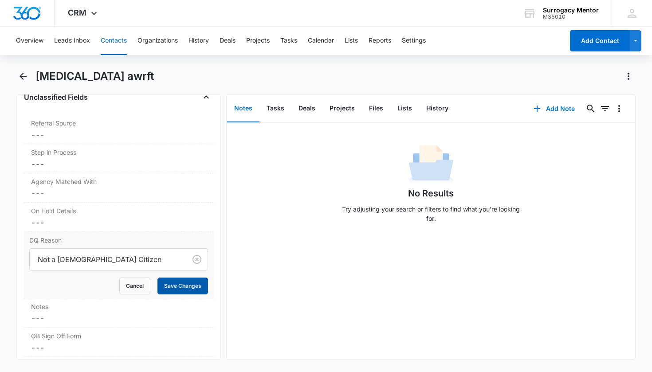
click at [184, 293] on button "Save Changes" at bounding box center [183, 286] width 51 height 17
click at [24, 77] on icon "Back" at bounding box center [23, 76] width 7 height 7
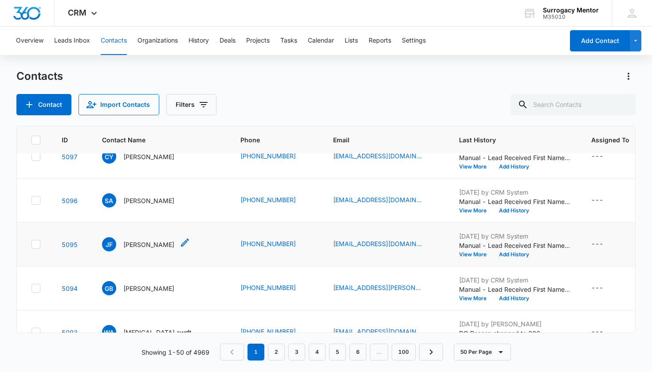
scroll to position [281, 0]
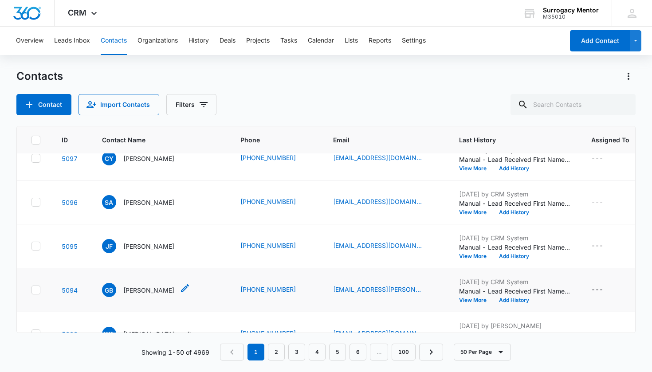
click at [144, 288] on p "[PERSON_NAME]" at bounding box center [148, 290] width 51 height 9
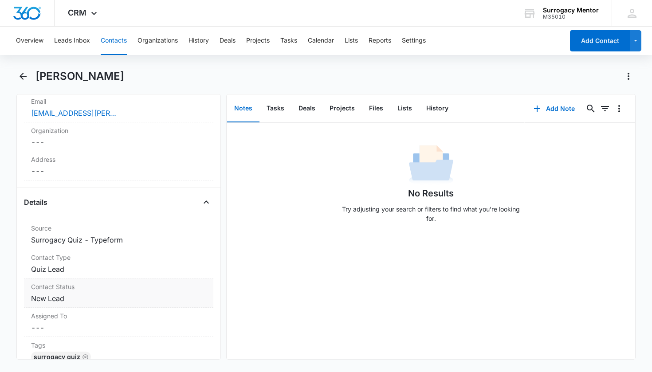
scroll to position [236, 0]
click at [56, 299] on dd "Cancel Save Changes New Lead" at bounding box center [119, 297] width 176 height 11
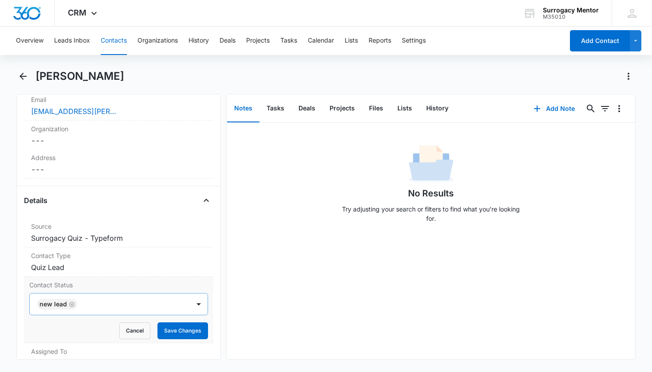
click at [69, 304] on icon "Remove New Lead" at bounding box center [72, 304] width 6 height 7
click at [72, 305] on div "Contact Status" at bounding box center [108, 304] width 141 height 11
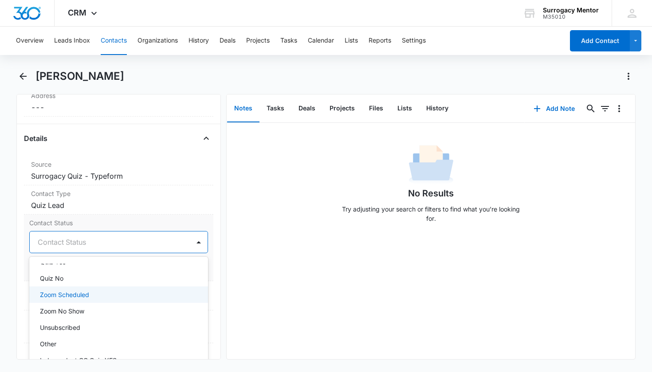
scroll to position [203, 0]
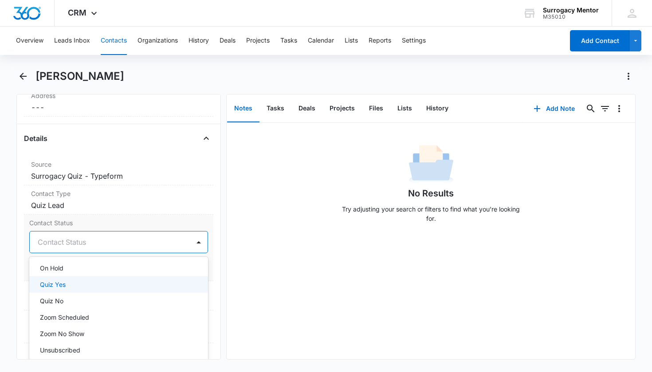
click at [82, 282] on div "Quiz Yes" at bounding box center [118, 284] width 156 height 9
click at [207, 281] on div "Assigned To Cancel Save Changes ---" at bounding box center [119, 295] width 190 height 29
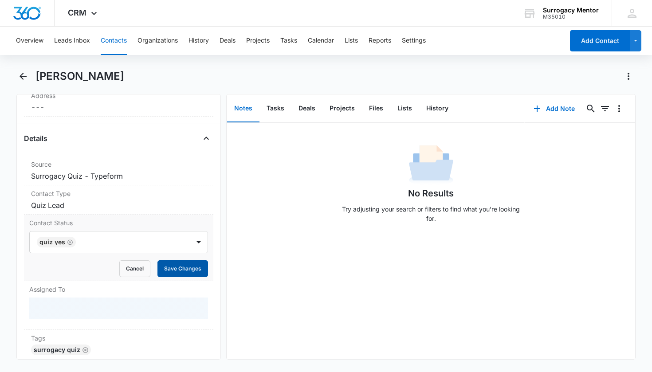
click at [193, 274] on button "Save Changes" at bounding box center [183, 269] width 51 height 17
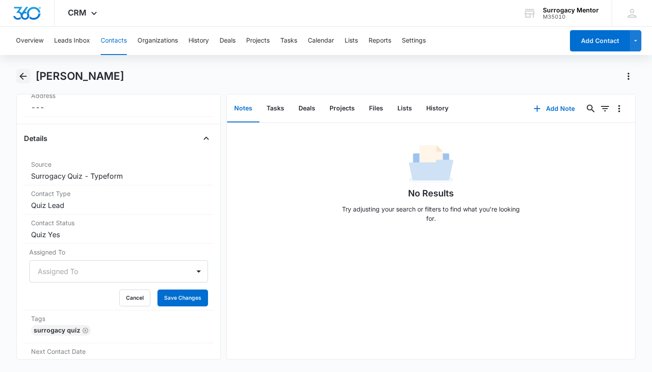
click at [26, 79] on icon "Back" at bounding box center [23, 76] width 11 height 11
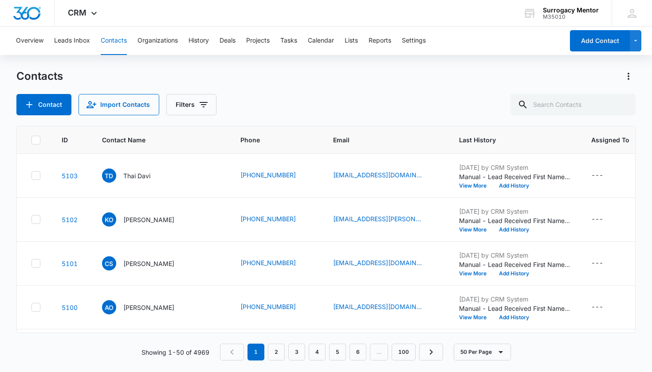
scroll to position [281, 0]
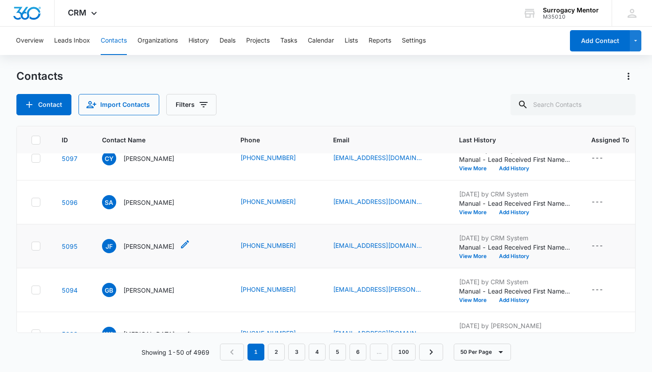
click at [151, 246] on p "[PERSON_NAME]" at bounding box center [148, 246] width 51 height 9
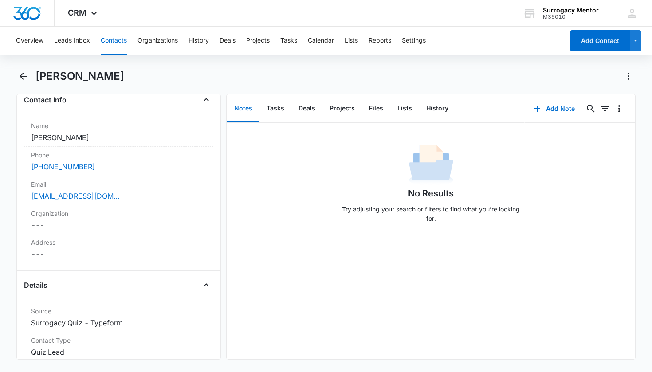
scroll to position [230, 0]
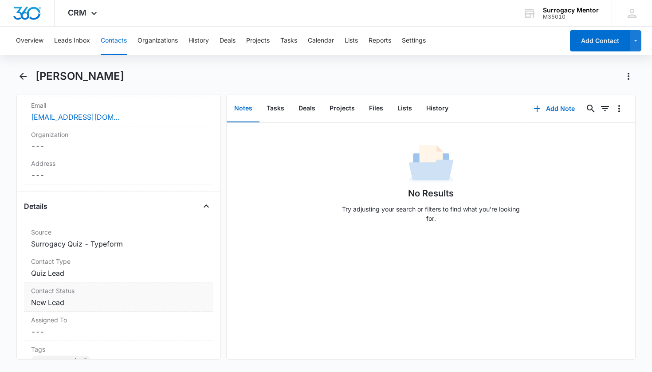
click at [50, 304] on dd "Cancel Save Changes New Lead" at bounding box center [119, 302] width 176 height 11
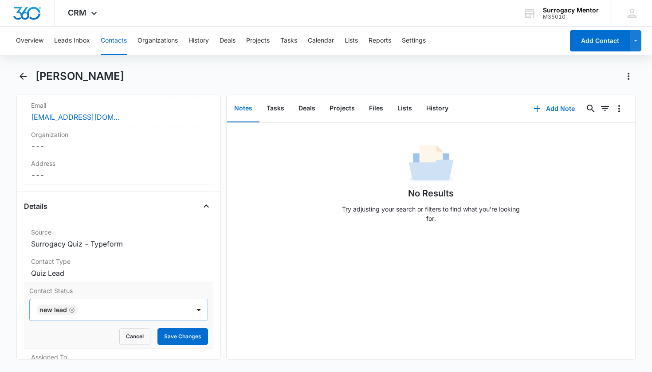
click at [73, 309] on icon "Remove New Lead" at bounding box center [72, 310] width 6 height 7
click at [74, 309] on div "Contact Status" at bounding box center [108, 310] width 141 height 11
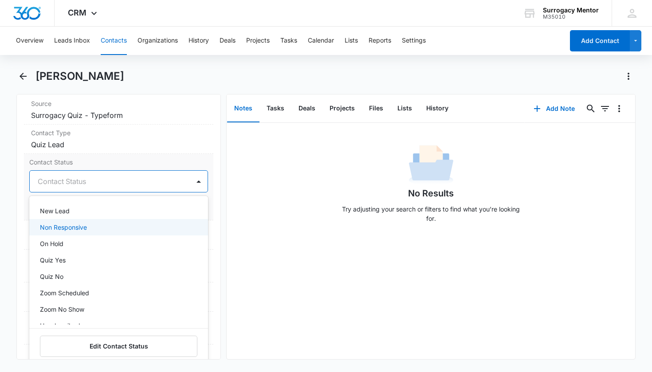
scroll to position [165, 0]
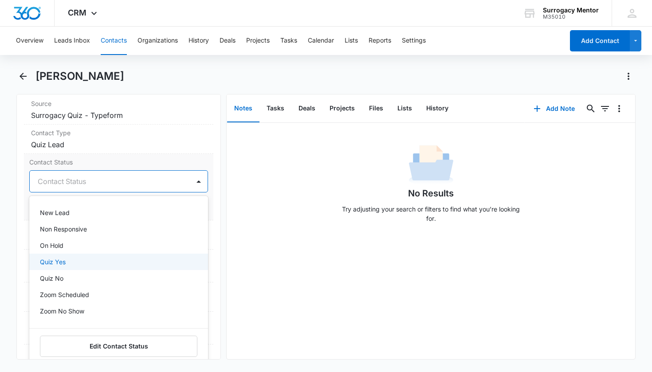
click at [84, 261] on div "Quiz Yes" at bounding box center [118, 261] width 156 height 9
click at [207, 236] on div "Assigned To Cancel Save Changes ---" at bounding box center [119, 235] width 190 height 29
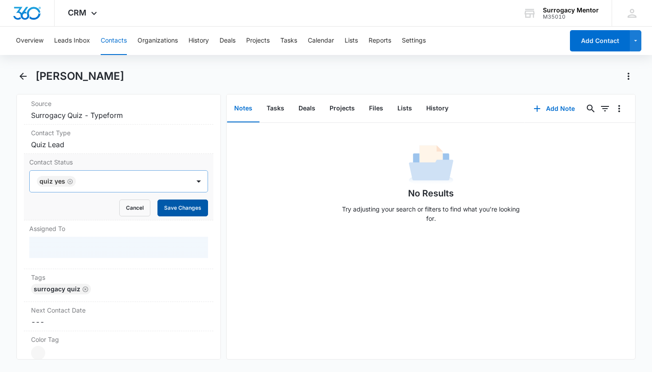
click at [192, 207] on button "Save Changes" at bounding box center [183, 208] width 51 height 17
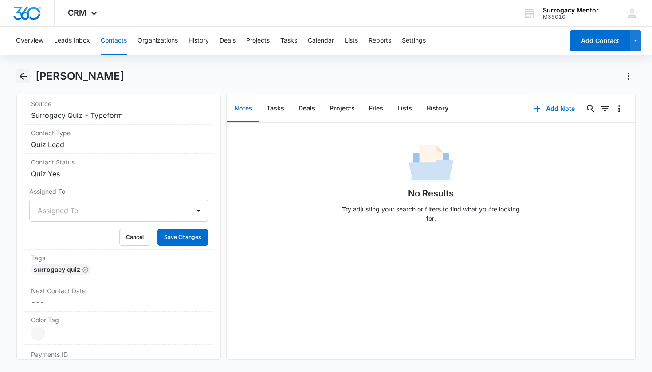
click at [23, 76] on icon "Back" at bounding box center [23, 76] width 7 height 7
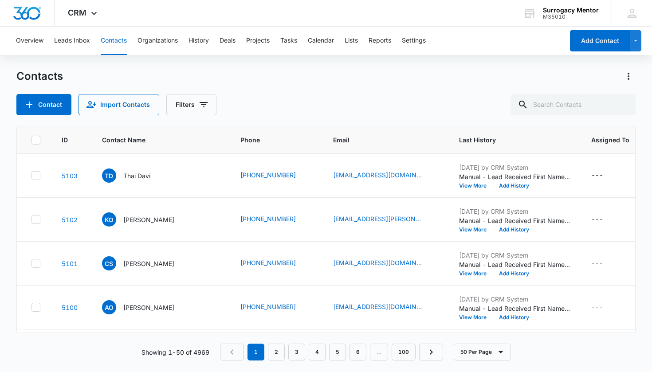
scroll to position [281, 0]
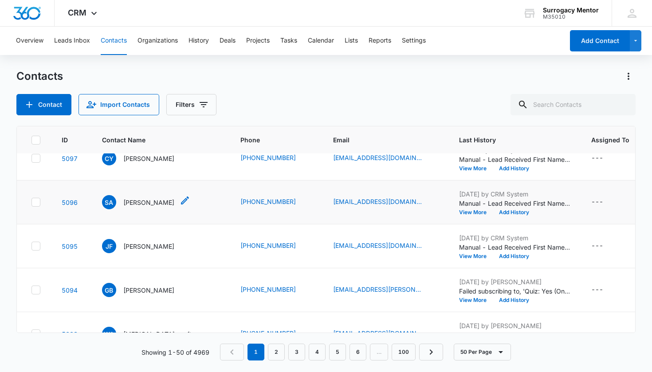
click at [150, 200] on p "[PERSON_NAME]" at bounding box center [148, 202] width 51 height 9
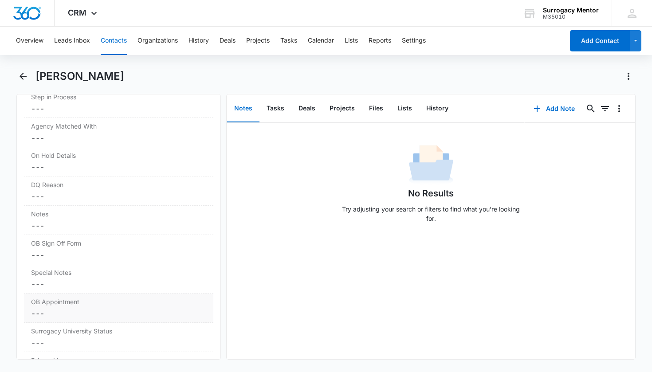
scroll to position [760, 0]
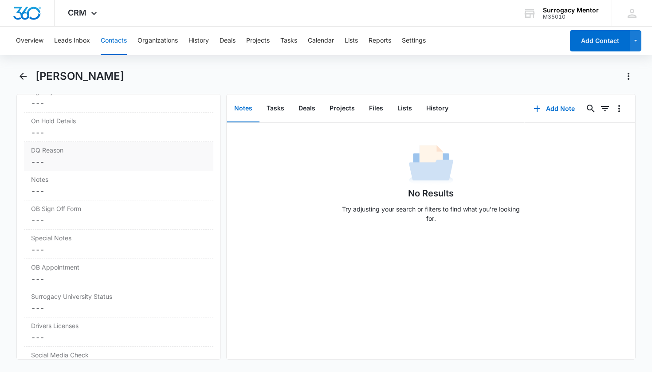
click at [67, 167] on dd "Cancel Save Changes ---" at bounding box center [119, 162] width 176 height 11
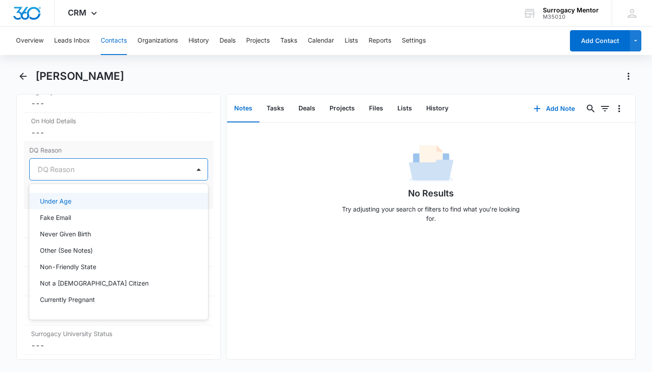
drag, startPoint x: 76, startPoint y: 171, endPoint x: 75, endPoint y: 185, distance: 13.8
click at [76, 171] on div at bounding box center [108, 169] width 141 height 12
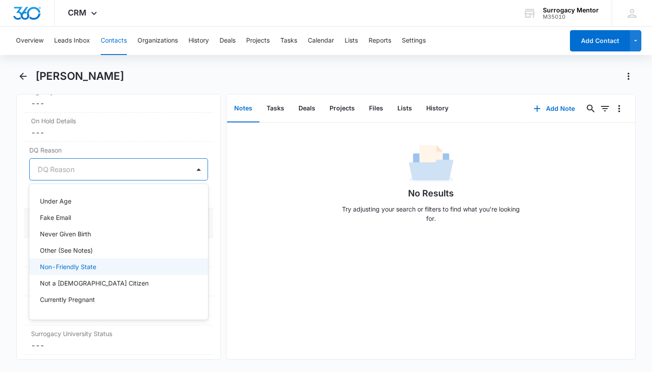
drag, startPoint x: 87, startPoint y: 268, endPoint x: 98, endPoint y: 231, distance: 38.3
click at [87, 268] on p "Non-Friendly State" at bounding box center [68, 266] width 56 height 9
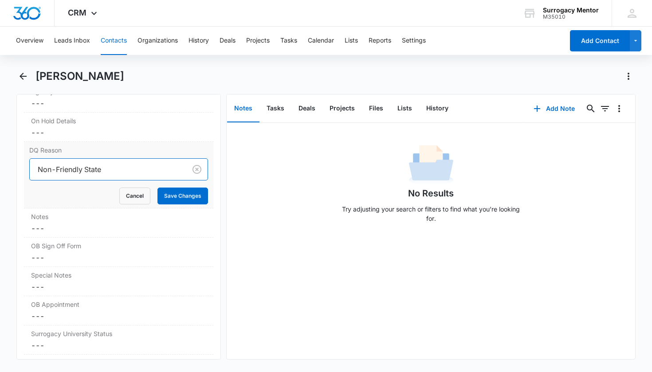
click at [111, 170] on div at bounding box center [107, 169] width 138 height 12
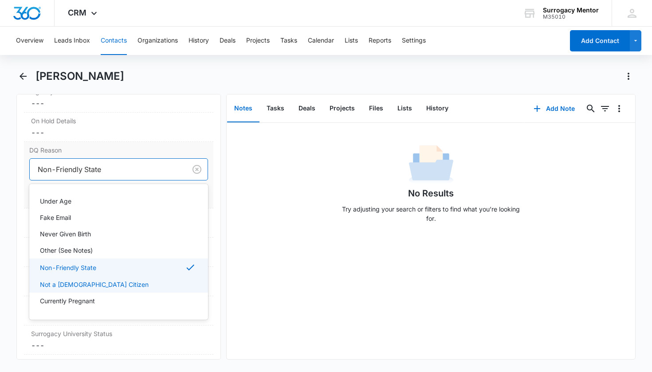
click at [87, 285] on p "Not a [DEMOGRAPHIC_DATA] Citizen" at bounding box center [94, 284] width 109 height 9
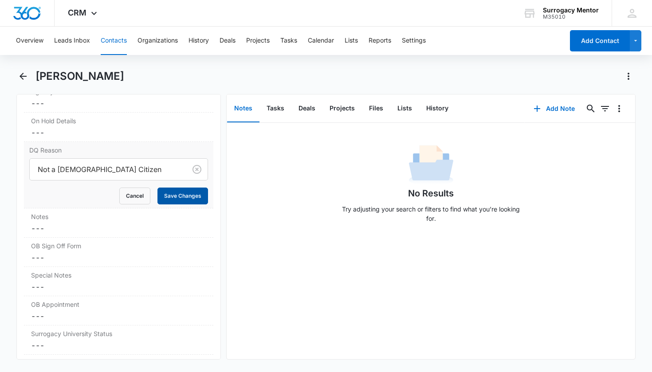
click at [178, 191] on button "Save Changes" at bounding box center [183, 196] width 51 height 17
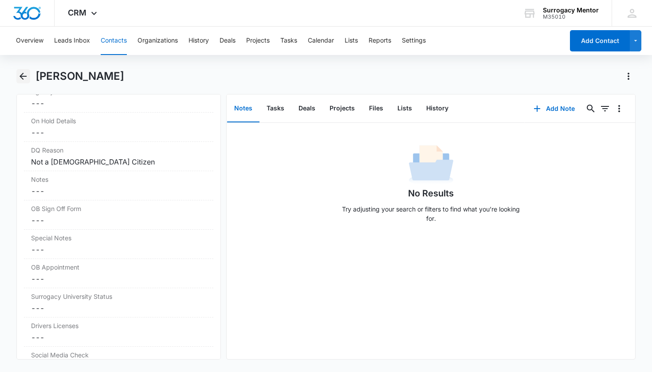
click at [22, 79] on icon "Back" at bounding box center [23, 76] width 11 height 11
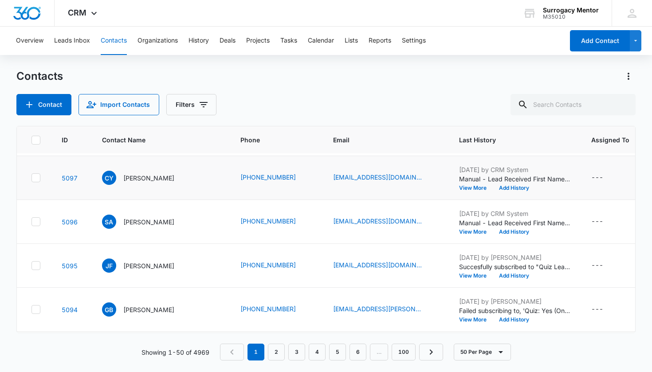
scroll to position [260, 0]
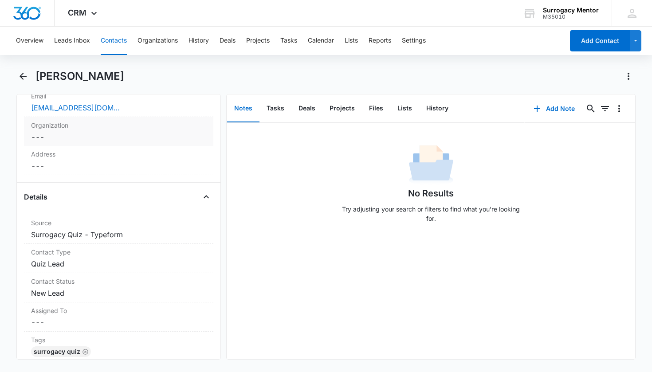
scroll to position [279, 0]
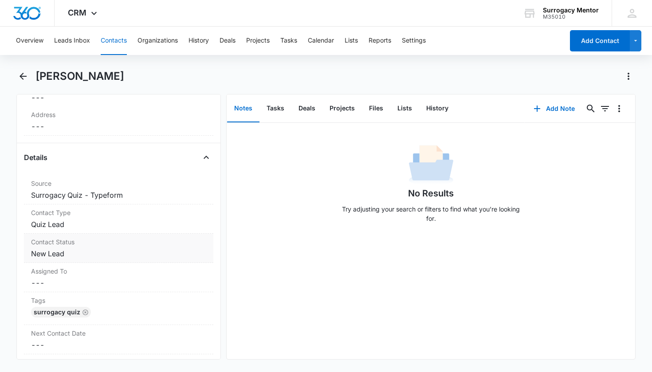
click at [62, 257] on dd "Cancel Save Changes New Lead" at bounding box center [119, 254] width 176 height 11
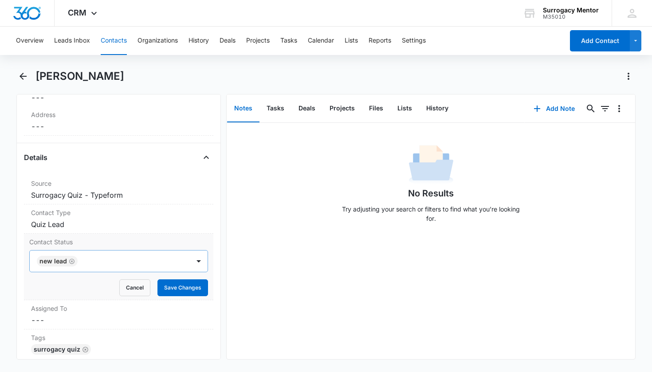
click at [69, 260] on icon "Remove New Lead" at bounding box center [72, 261] width 6 height 7
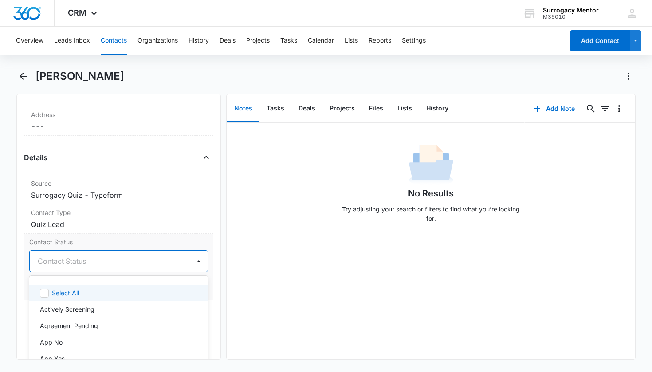
click at [69, 260] on div "Contact Status" at bounding box center [108, 261] width 141 height 11
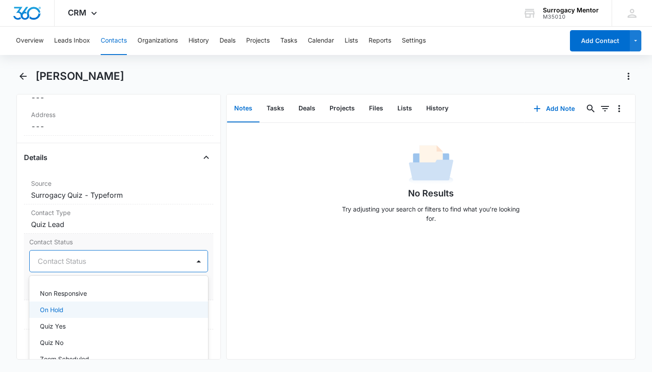
scroll to position [193, 0]
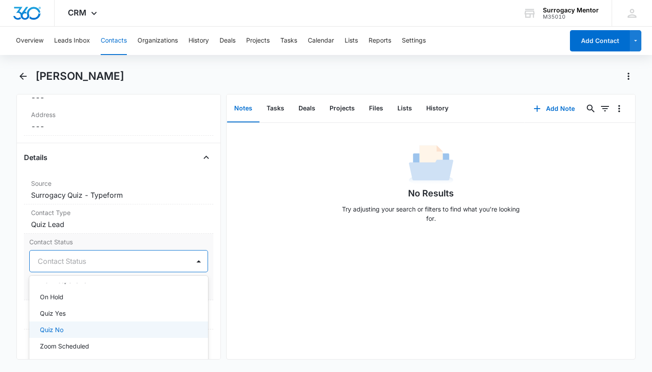
click at [59, 326] on p "Quiz No" at bounding box center [52, 329] width 24 height 9
click at [187, 233] on div "Contact Type Cancel Save Changes Quiz Lead" at bounding box center [119, 219] width 190 height 29
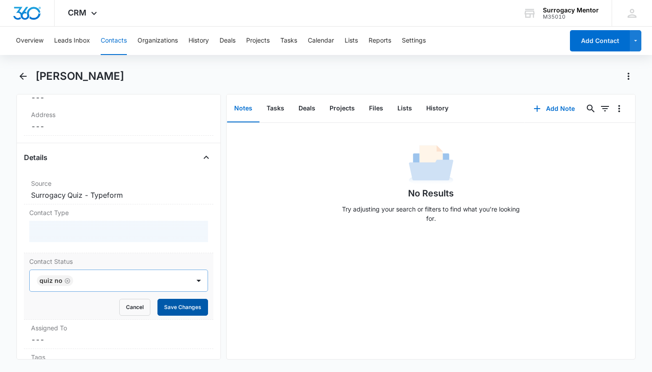
click at [182, 308] on form "Quiz No Cancel Save Changes" at bounding box center [118, 293] width 179 height 46
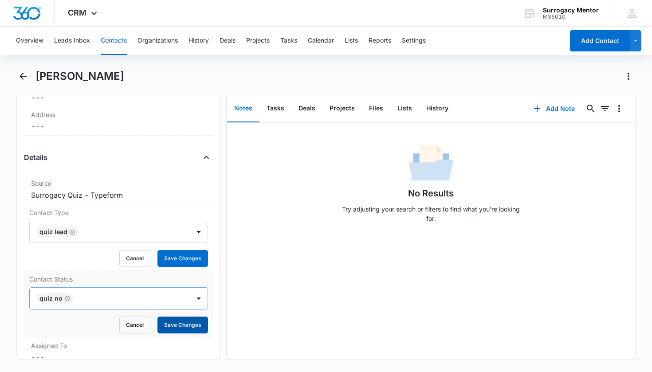
click at [182, 320] on button "Save Changes" at bounding box center [183, 325] width 51 height 17
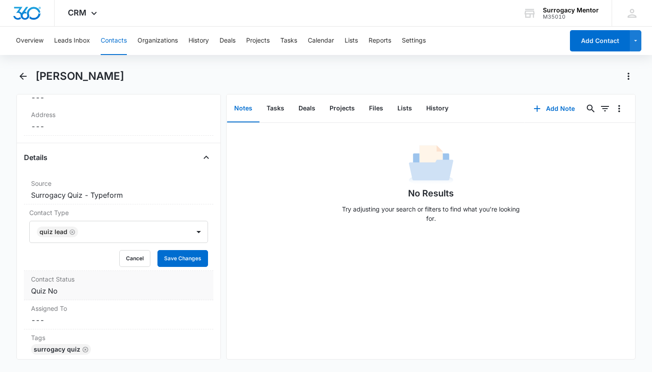
click at [67, 300] on div "Contact Status Cancel Save Changes Quiz No" at bounding box center [119, 285] width 190 height 29
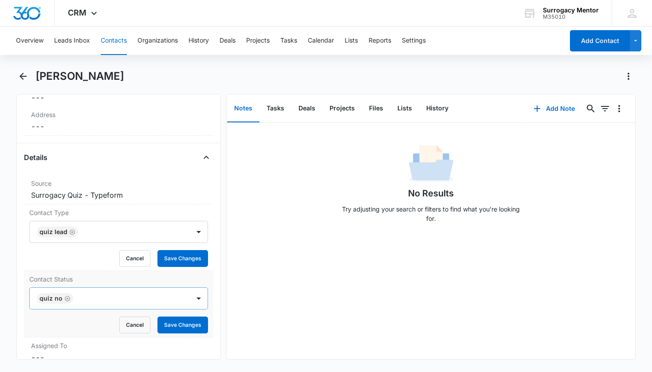
click at [67, 299] on icon "Remove Quiz No" at bounding box center [67, 298] width 5 height 5
click at [74, 299] on div "Contact Status" at bounding box center [108, 298] width 141 height 11
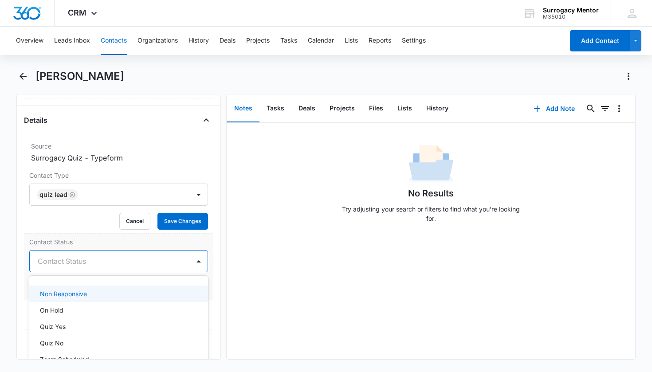
scroll to position [193, 0]
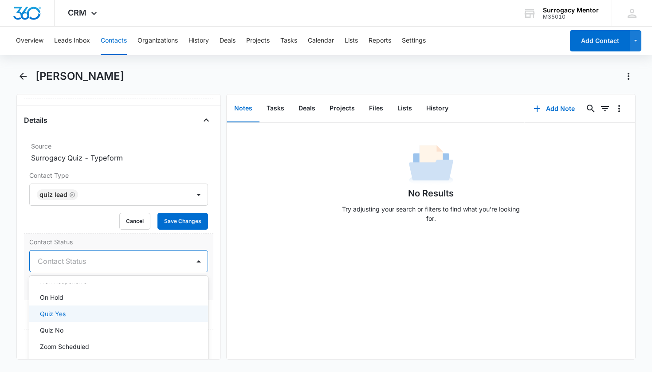
click at [77, 315] on div "Quiz Yes" at bounding box center [118, 313] width 156 height 9
click at [202, 273] on div "Contact Status option Quiz Yes, selected. Non Responsive, 12 of 25. 25 results …" at bounding box center [119, 267] width 190 height 67
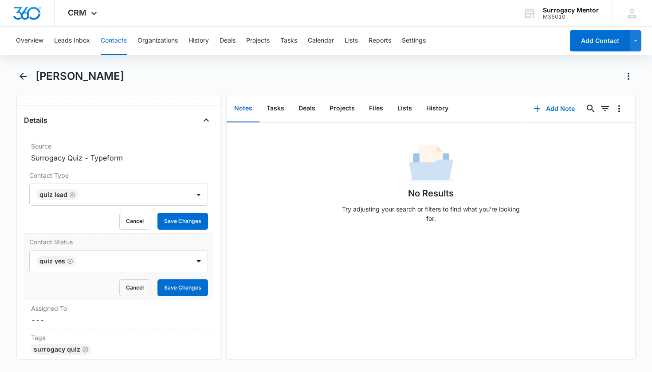
click at [191, 286] on button "Save Changes" at bounding box center [183, 288] width 51 height 17
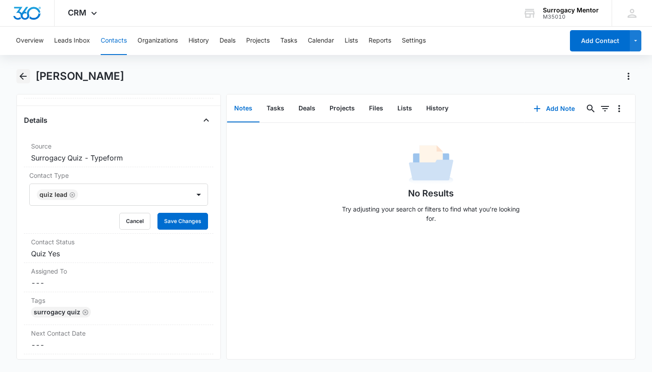
click at [25, 77] on icon "Back" at bounding box center [23, 76] width 11 height 11
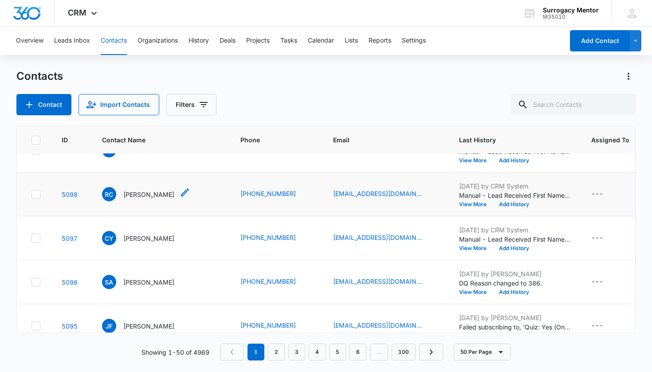
scroll to position [163, 0]
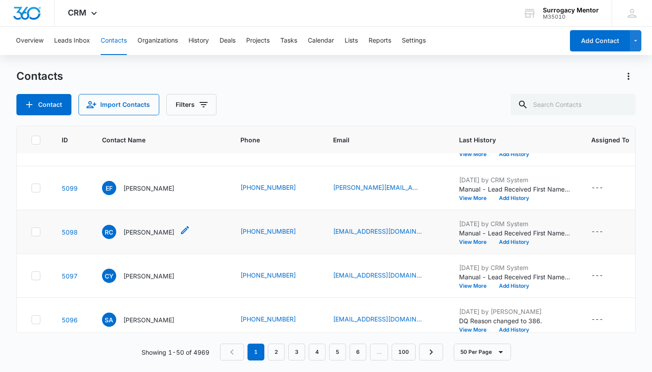
click at [151, 236] on p "[PERSON_NAME]" at bounding box center [148, 232] width 51 height 9
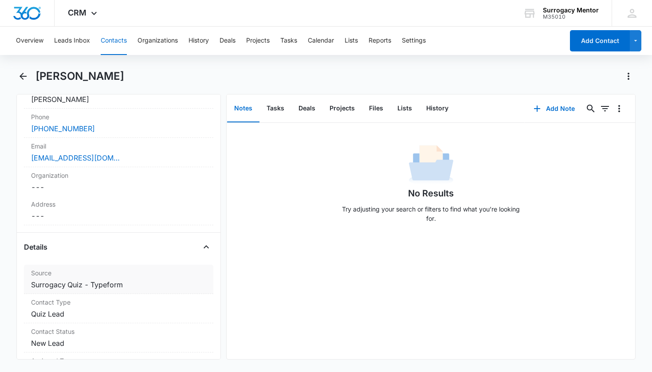
scroll to position [248, 0]
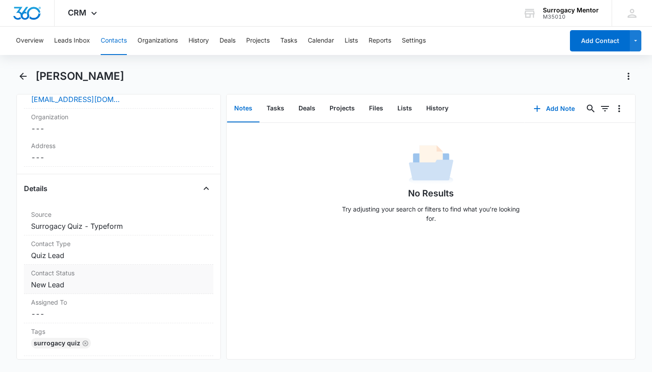
click at [49, 289] on dd "Cancel Save Changes New Lead" at bounding box center [119, 285] width 176 height 11
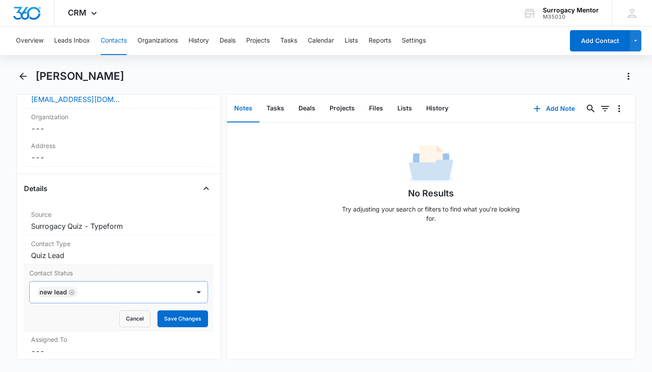
click at [74, 292] on icon "Remove New Lead" at bounding box center [71, 292] width 5 height 5
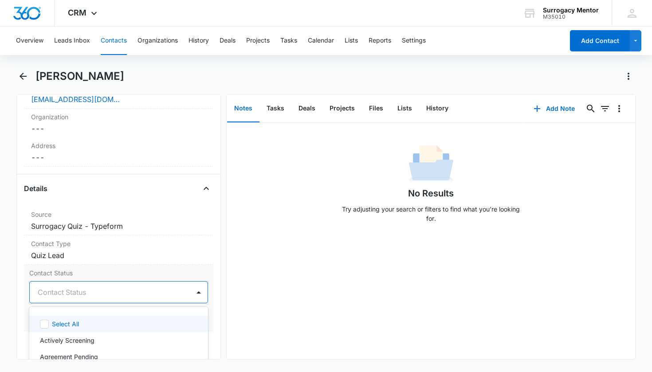
click at [74, 292] on div "Contact Status" at bounding box center [108, 292] width 141 height 11
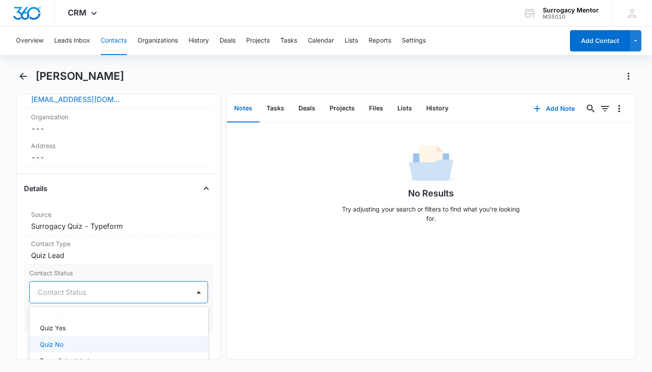
click at [72, 341] on div "Quiz No" at bounding box center [118, 344] width 156 height 9
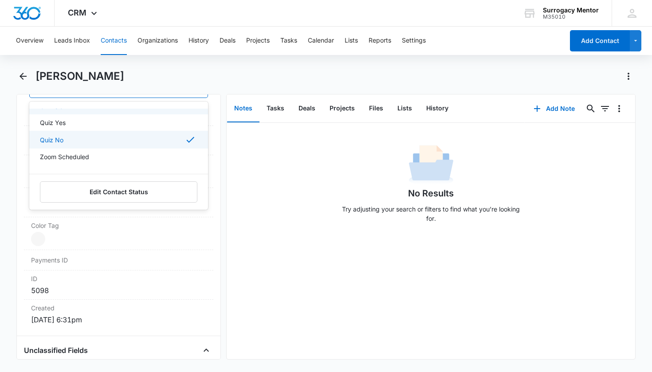
scroll to position [489, 0]
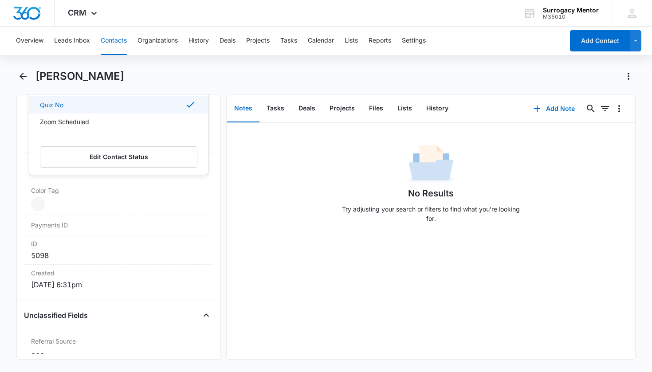
click at [254, 169] on div "No Results Try adjusting your search or filters to find what you’re looking for." at bounding box center [431, 186] width 409 height 88
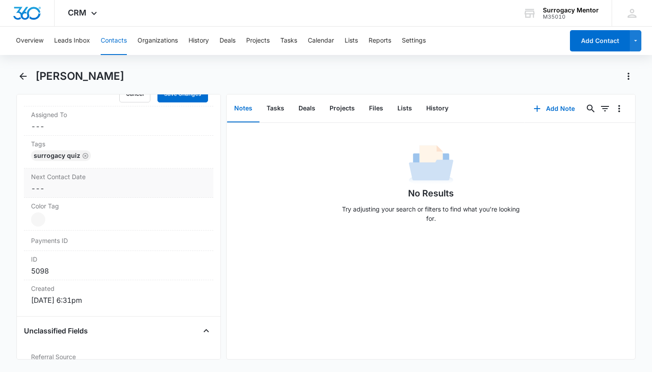
scroll to position [361, 0]
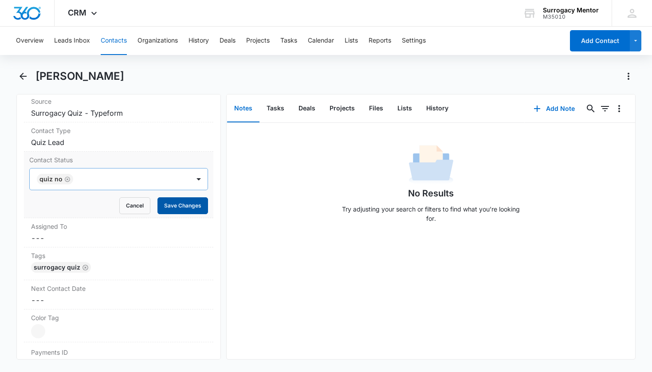
click at [178, 206] on button "Save Changes" at bounding box center [183, 206] width 51 height 17
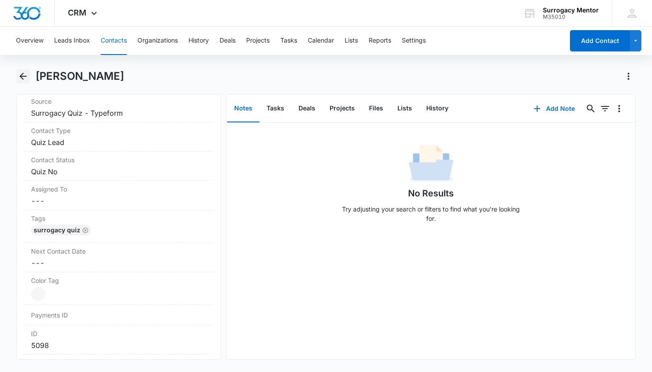
click at [19, 73] on icon "Back" at bounding box center [23, 76] width 11 height 11
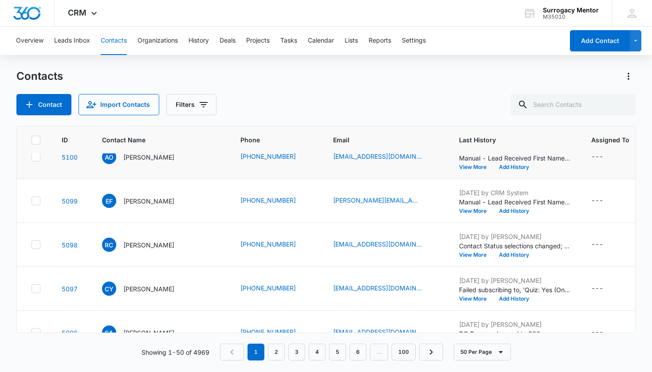
scroll to position [106, 0]
click at [145, 249] on p "[PERSON_NAME]" at bounding box center [148, 245] width 51 height 9
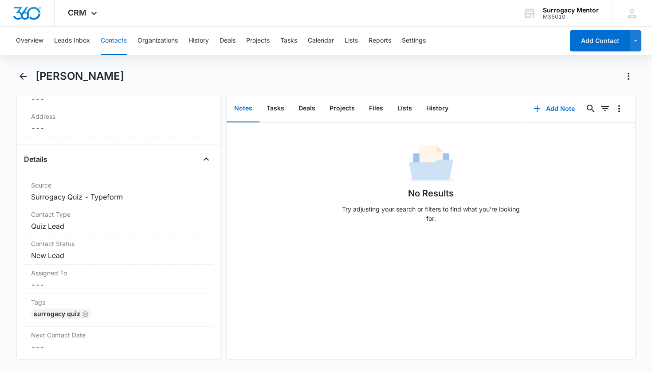
scroll to position [336, 0]
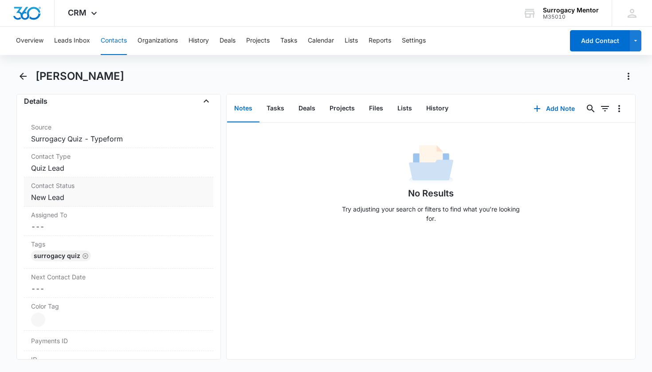
click at [59, 199] on dd "Cancel Save Changes New Lead" at bounding box center [119, 197] width 176 height 11
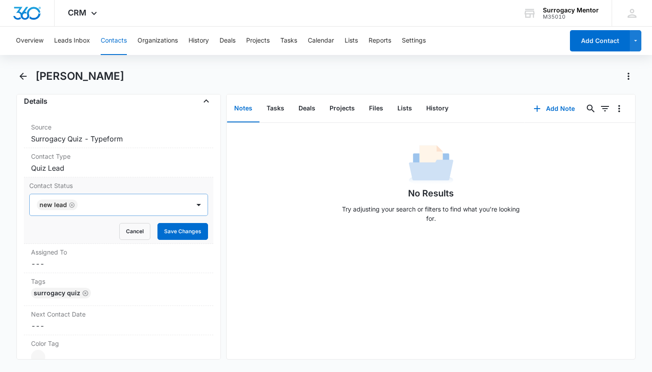
click at [72, 204] on icon "Remove New Lead" at bounding box center [72, 205] width 6 height 7
click at [72, 204] on div "Contact Status" at bounding box center [108, 205] width 141 height 11
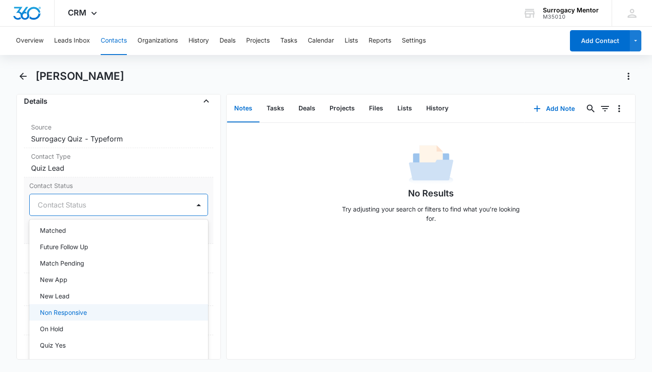
scroll to position [107, 0]
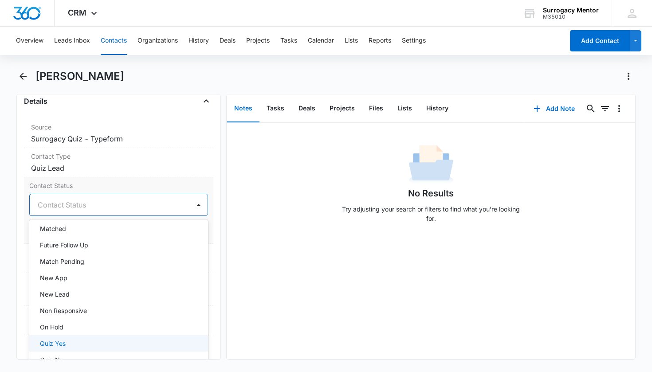
click at [64, 345] on p "Quiz Yes" at bounding box center [53, 343] width 26 height 9
click at [208, 222] on div "Remove EF [PERSON_NAME] Contact Info Name Cancel Save Changes [PERSON_NAME] Pho…" at bounding box center [118, 227] width 205 height 266
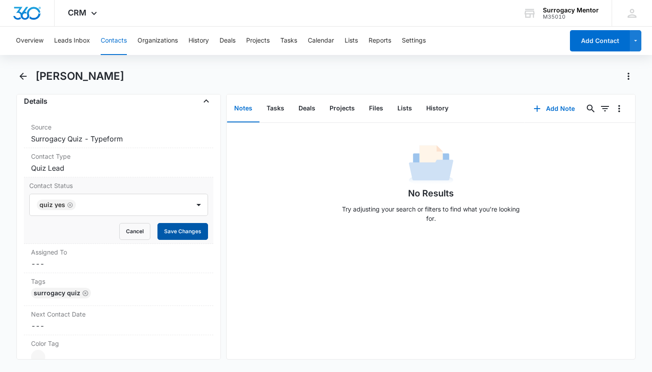
click at [194, 231] on button "Save Changes" at bounding box center [183, 231] width 51 height 17
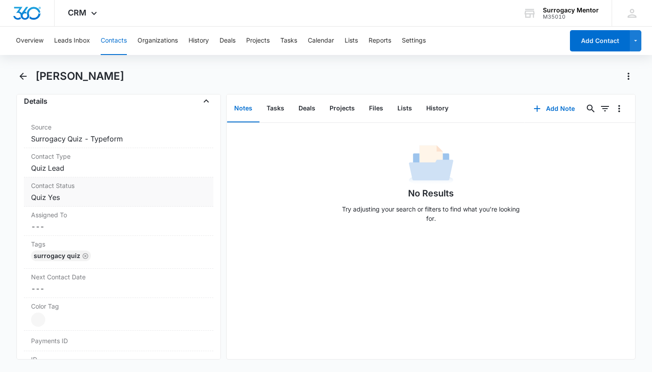
click at [48, 201] on dd "Cancel Save Changes Quiz Yes" at bounding box center [119, 197] width 176 height 11
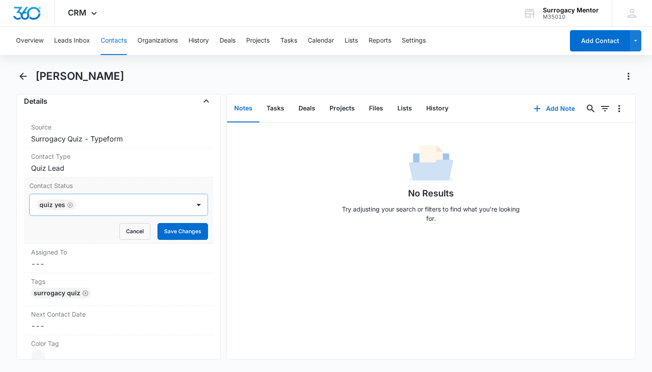
click at [68, 204] on icon "Remove Quiz Yes" at bounding box center [70, 205] width 6 height 7
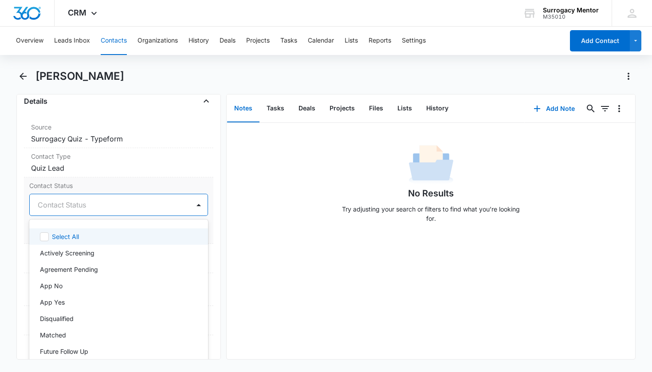
drag, startPoint x: 69, startPoint y: 206, endPoint x: 70, endPoint y: 221, distance: 15.1
click at [69, 207] on div "Contact Status" at bounding box center [108, 205] width 141 height 11
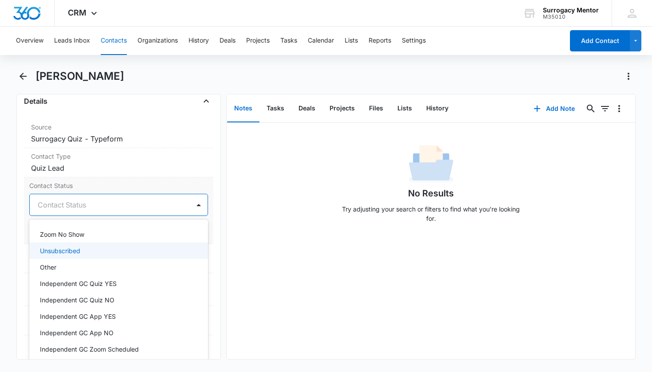
scroll to position [202, 0]
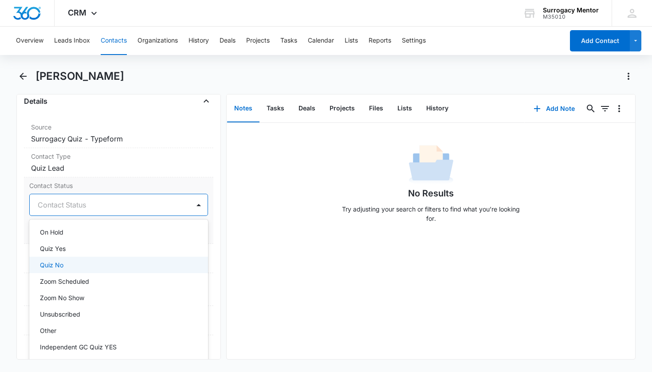
click at [69, 262] on div "Quiz No" at bounding box center [118, 265] width 156 height 9
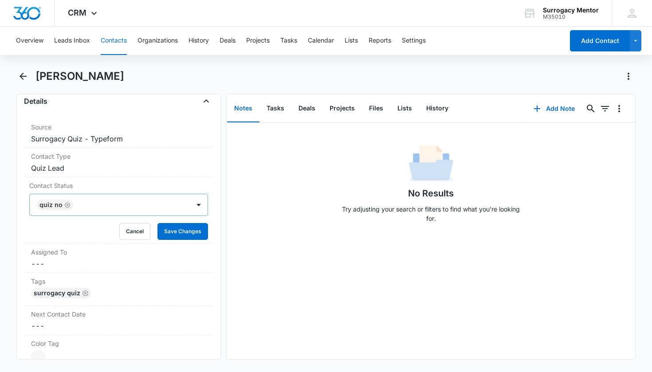
click at [211, 224] on div "Remove EF [PERSON_NAME] Contact Info Name Cancel Save Changes [PERSON_NAME] Pho…" at bounding box center [118, 227] width 205 height 266
click at [184, 230] on button "Save Changes" at bounding box center [183, 231] width 51 height 17
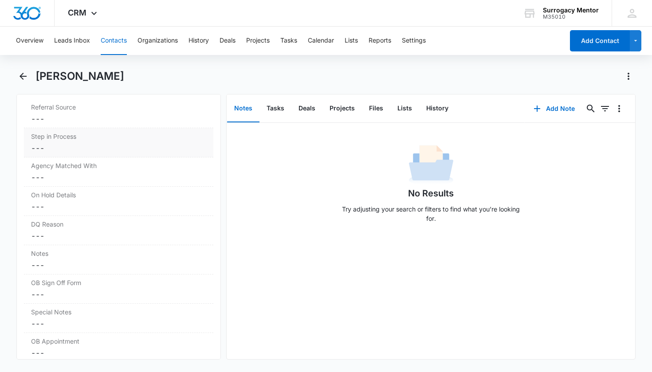
scroll to position [734, 0]
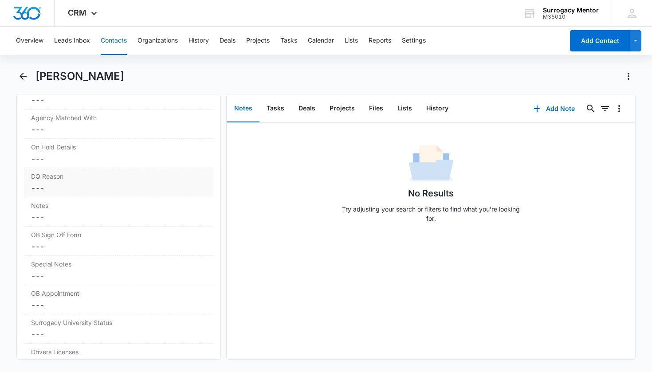
click at [51, 180] on label "DQ Reason" at bounding box center [119, 176] width 176 height 9
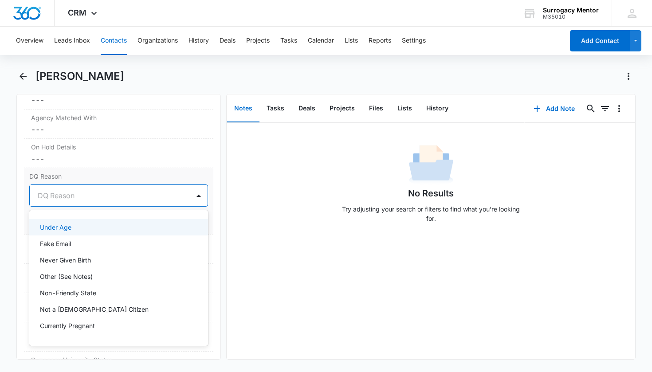
click at [61, 194] on div "DQ Reason" at bounding box center [108, 195] width 141 height 11
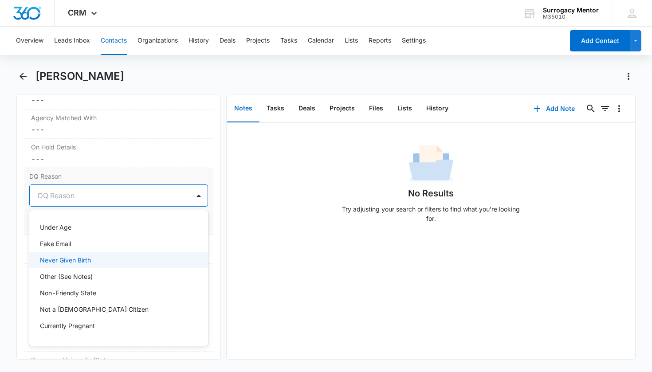
click at [77, 260] on p "Never Given Birth" at bounding box center [65, 260] width 51 height 9
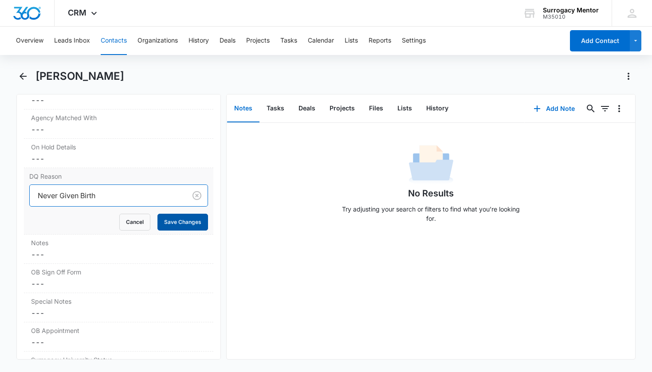
click at [186, 217] on button "Save Changes" at bounding box center [183, 222] width 51 height 17
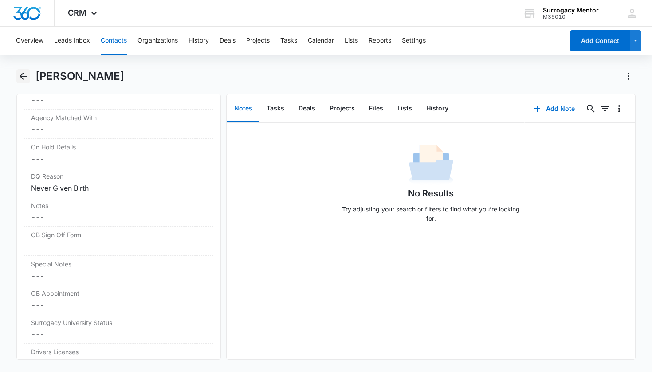
click at [24, 80] on icon "Back" at bounding box center [23, 76] width 11 height 11
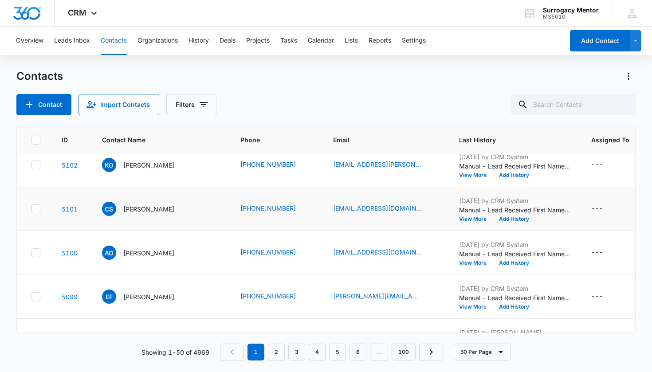
scroll to position [33, 0]
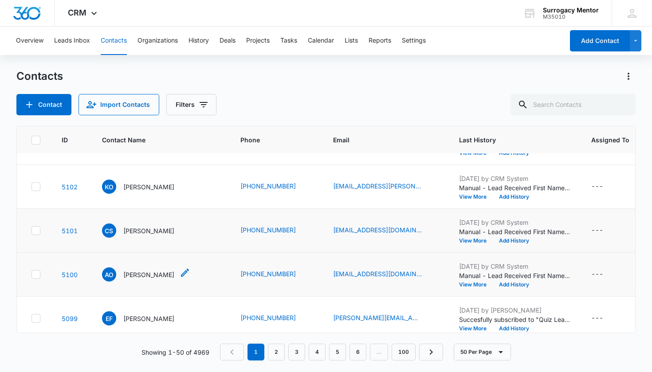
click at [147, 276] on p "[PERSON_NAME]" at bounding box center [148, 274] width 51 height 9
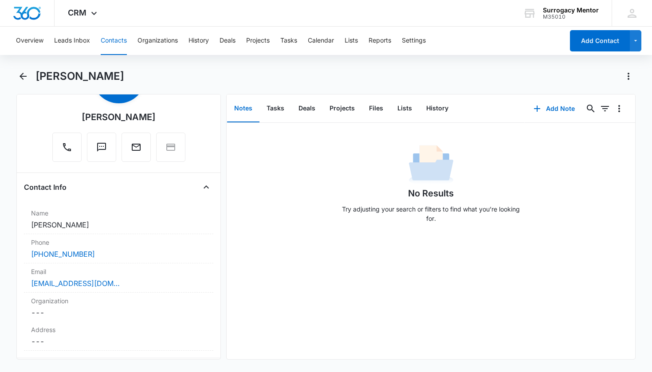
scroll to position [252, 0]
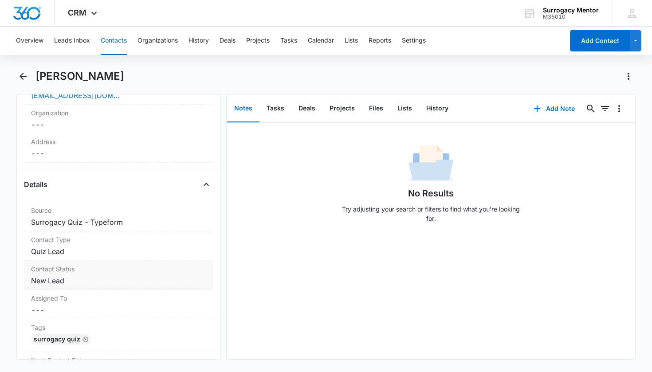
click at [62, 282] on dd "Cancel Save Changes New Lead" at bounding box center [119, 281] width 176 height 11
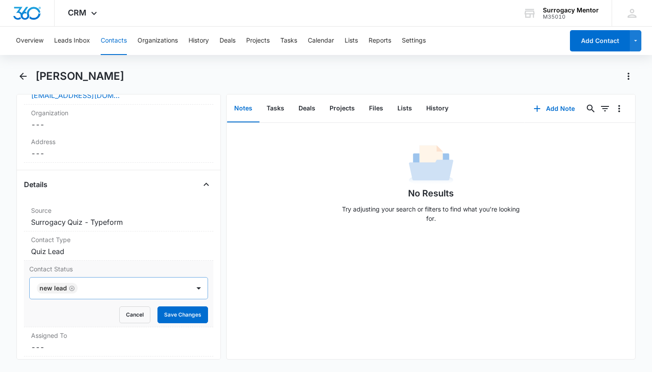
click at [72, 288] on icon "Remove New Lead" at bounding box center [72, 288] width 6 height 7
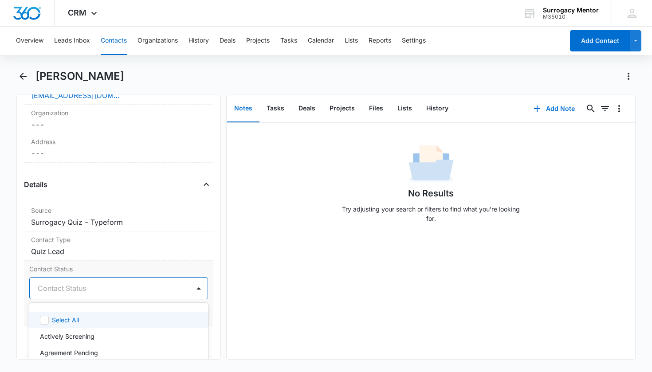
click at [87, 288] on div "Contact Status" at bounding box center [108, 288] width 141 height 11
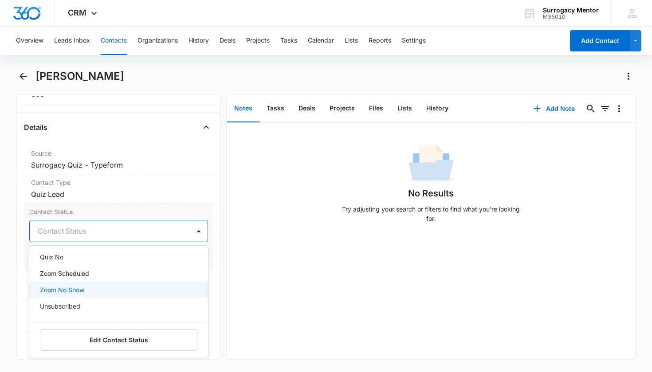
scroll to position [231, 0]
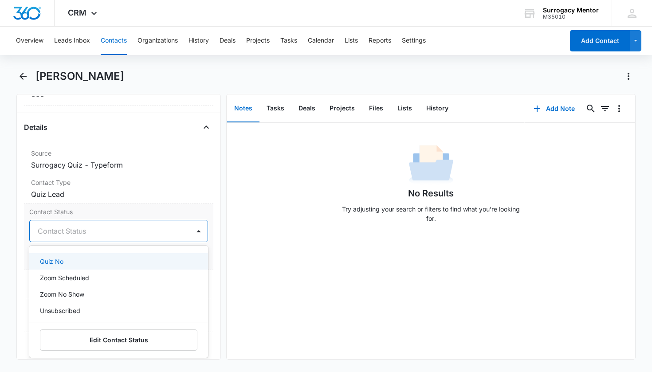
click at [72, 265] on div "Quiz No" at bounding box center [118, 261] width 156 height 9
click at [205, 268] on div "Contact Status option Quiz No, selected. Quiz No selected, 15 of 25. 25 results…" at bounding box center [119, 237] width 190 height 67
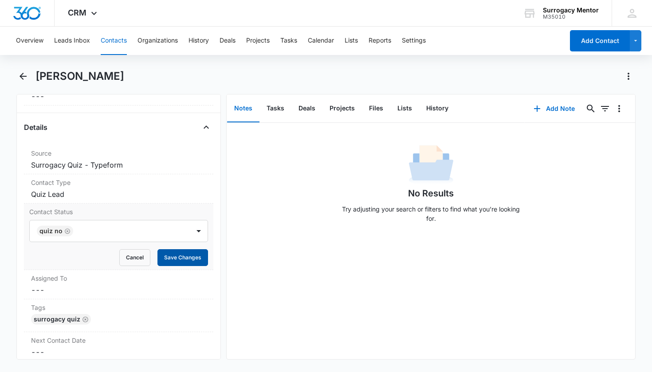
click at [192, 256] on button "Save Changes" at bounding box center [183, 257] width 51 height 17
click at [66, 228] on icon "Remove Quiz No" at bounding box center [67, 231] width 6 height 7
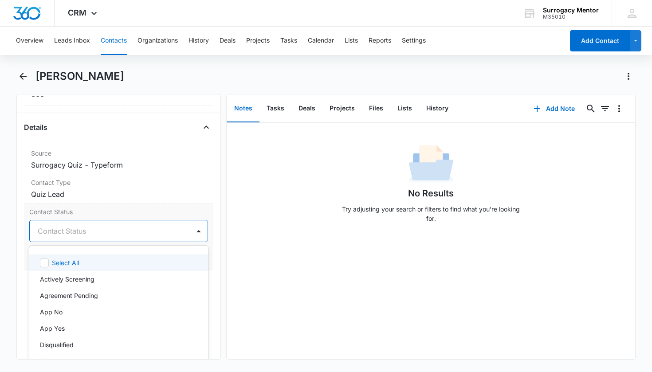
click at [69, 233] on div "Contact Status" at bounding box center [108, 231] width 141 height 11
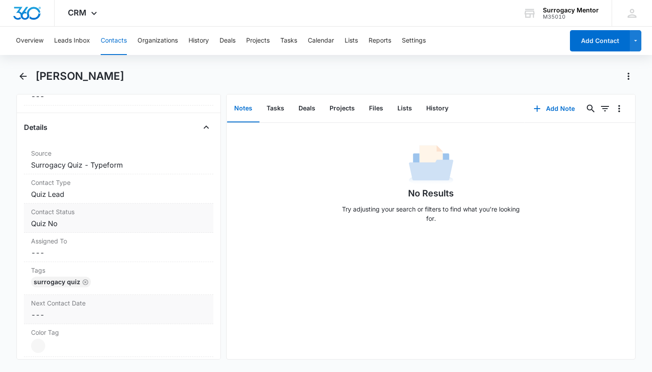
scroll to position [311, 0]
click at [50, 223] on dd "Cancel Save Changes Quiz No" at bounding box center [119, 222] width 176 height 11
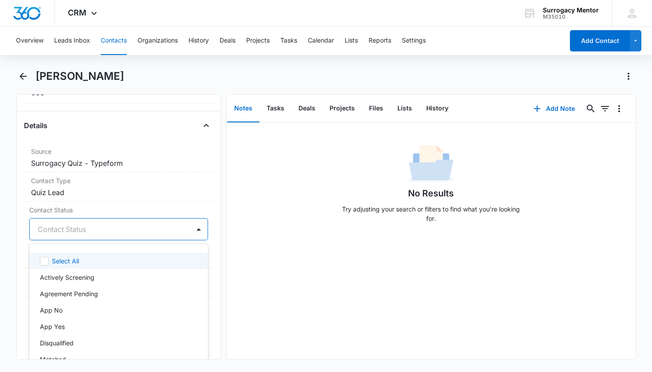
click at [65, 231] on div "Contact Status" at bounding box center [108, 229] width 141 height 11
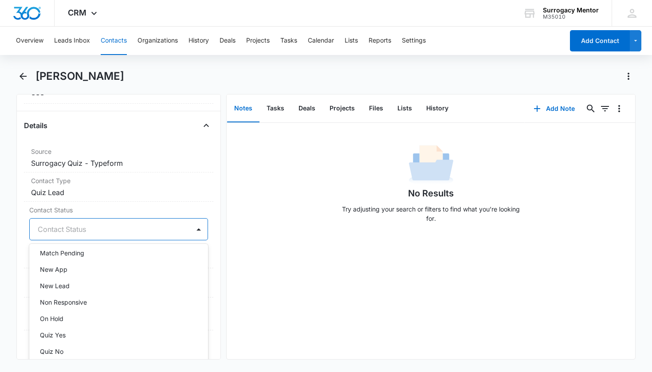
scroll to position [141, 0]
click at [71, 333] on div "Quiz Yes" at bounding box center [118, 333] width 156 height 9
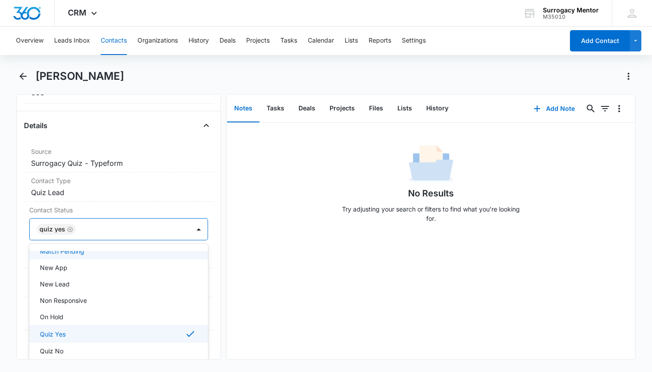
scroll to position [552, 0]
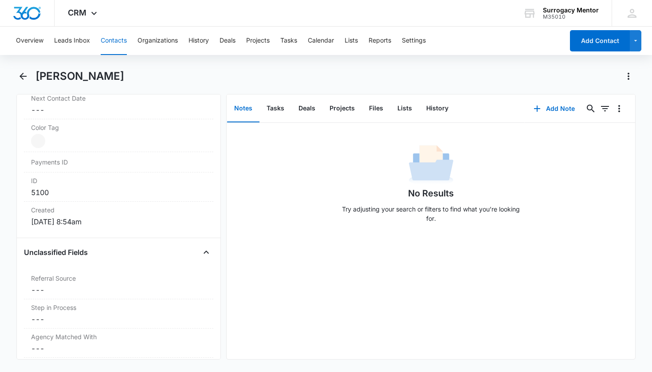
click at [210, 178] on div "Remove AO [PERSON_NAME] Contact Info Name Cancel Save Changes [PERSON_NAME] Pho…" at bounding box center [118, 227] width 205 height 266
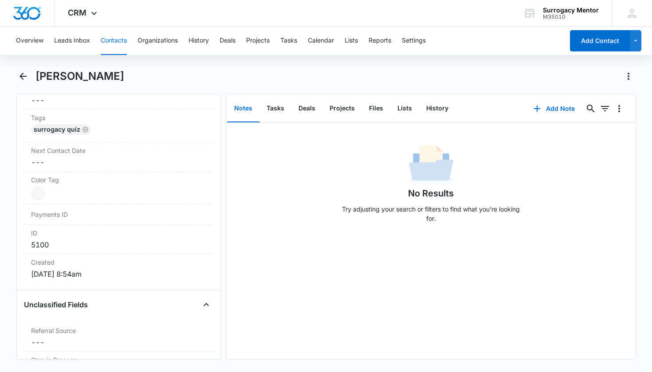
scroll to position [314, 0]
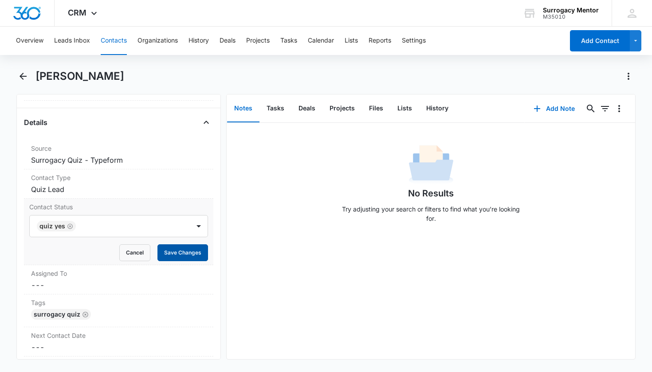
click at [186, 252] on button "Save Changes" at bounding box center [183, 253] width 51 height 17
